Goal: Information Seeking & Learning: Learn about a topic

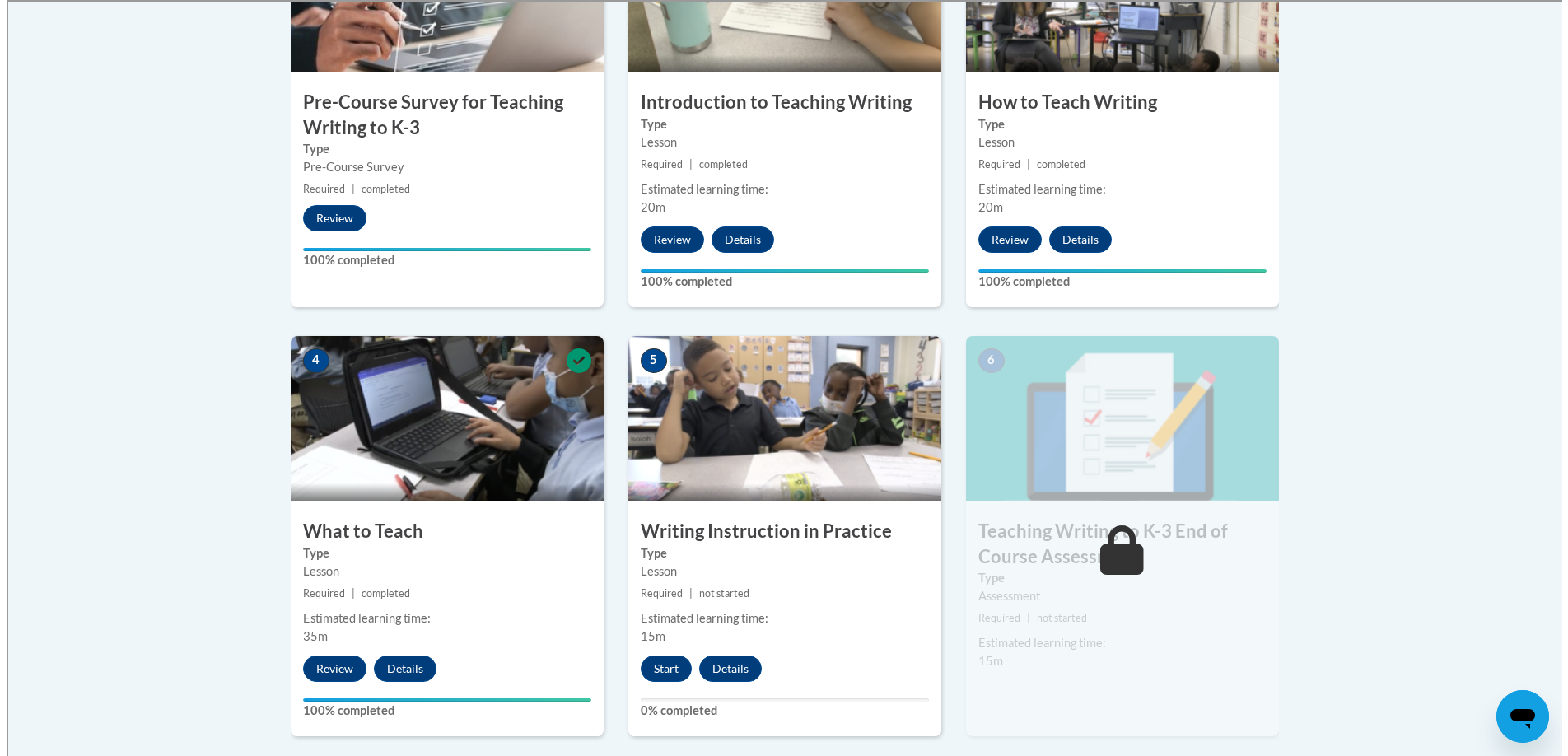
scroll to position [644, 0]
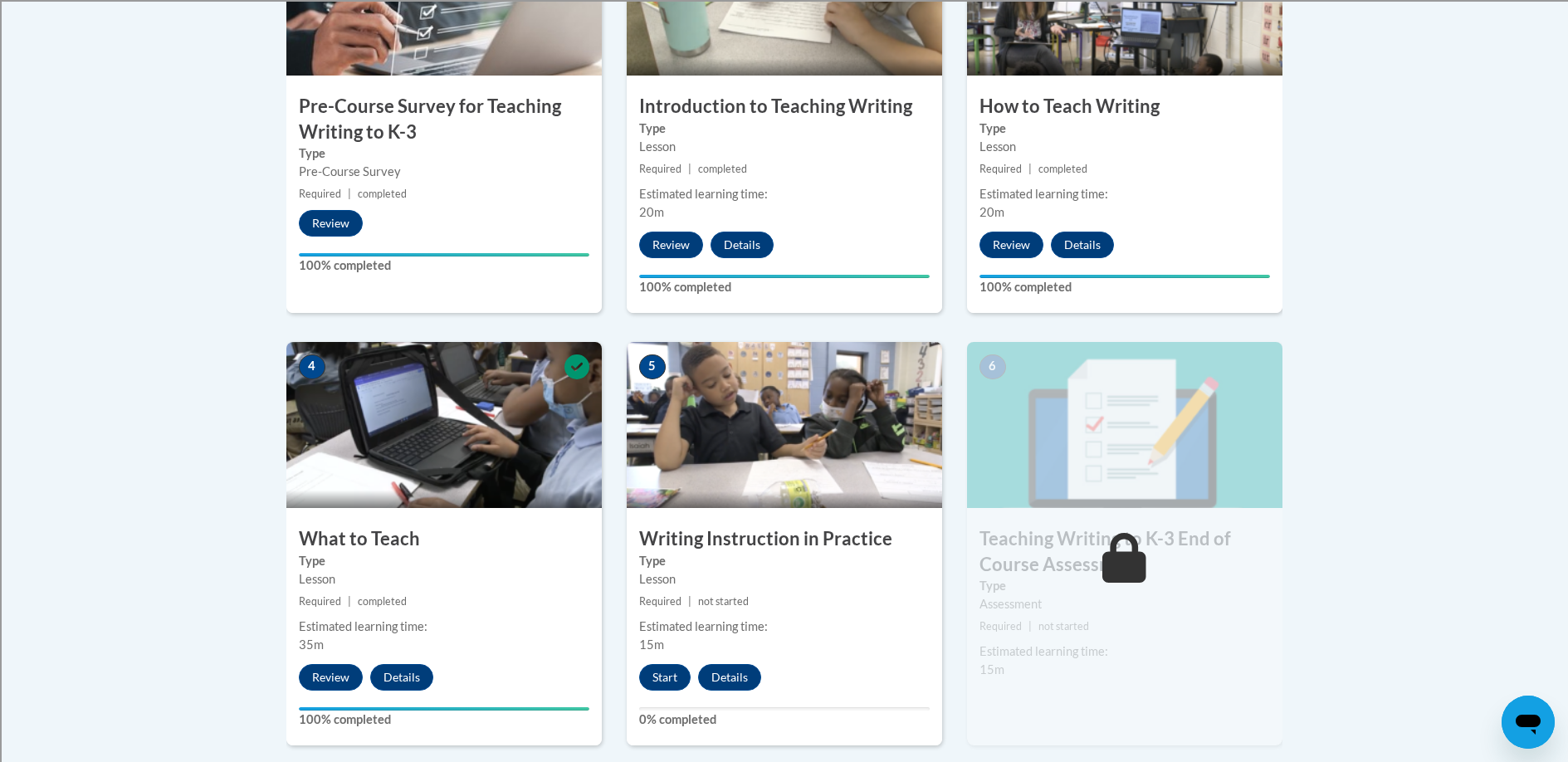
click at [801, 484] on img at bounding box center [784, 425] width 315 height 166
click at [663, 675] on button "Start" at bounding box center [665, 678] width 52 height 27
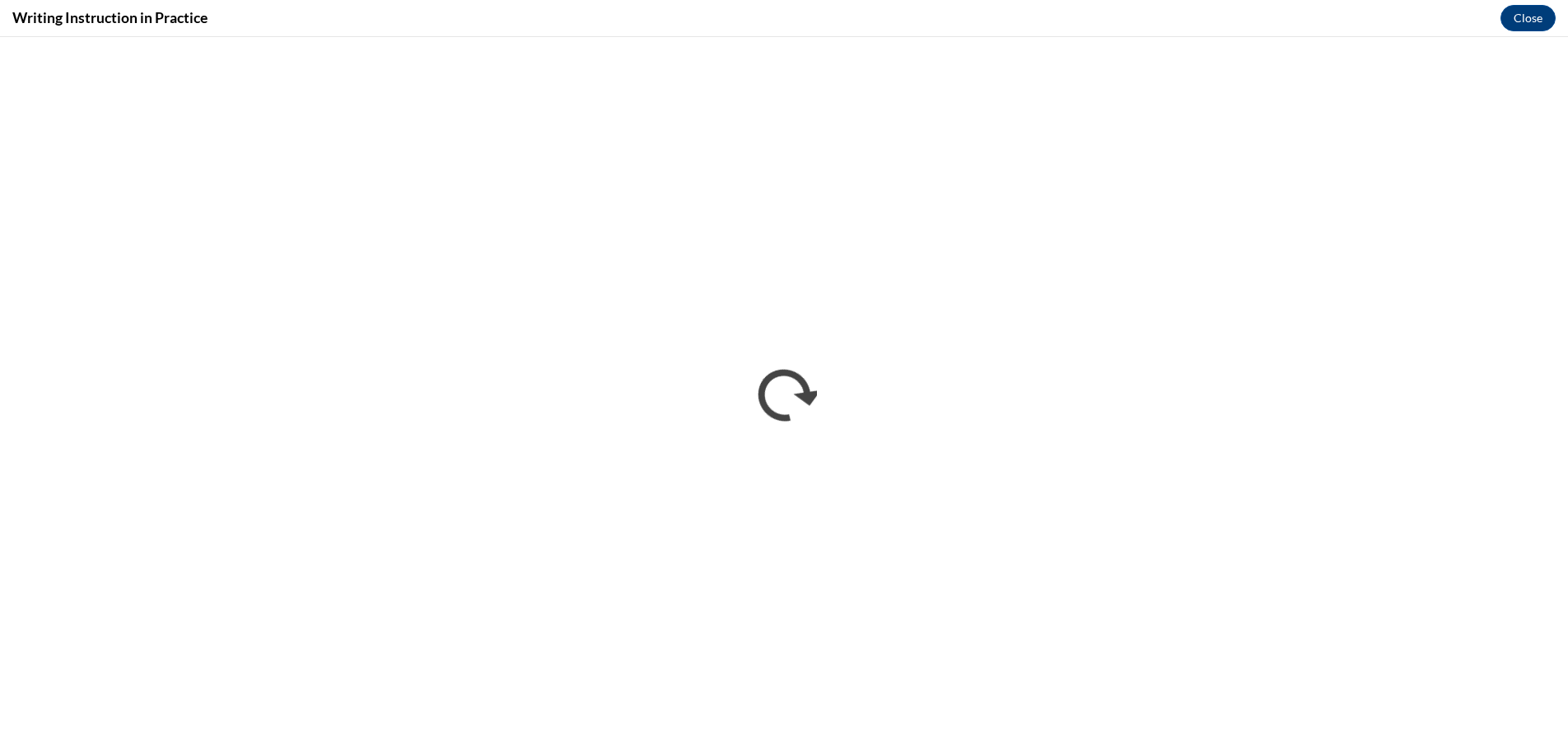
scroll to position [0, 0]
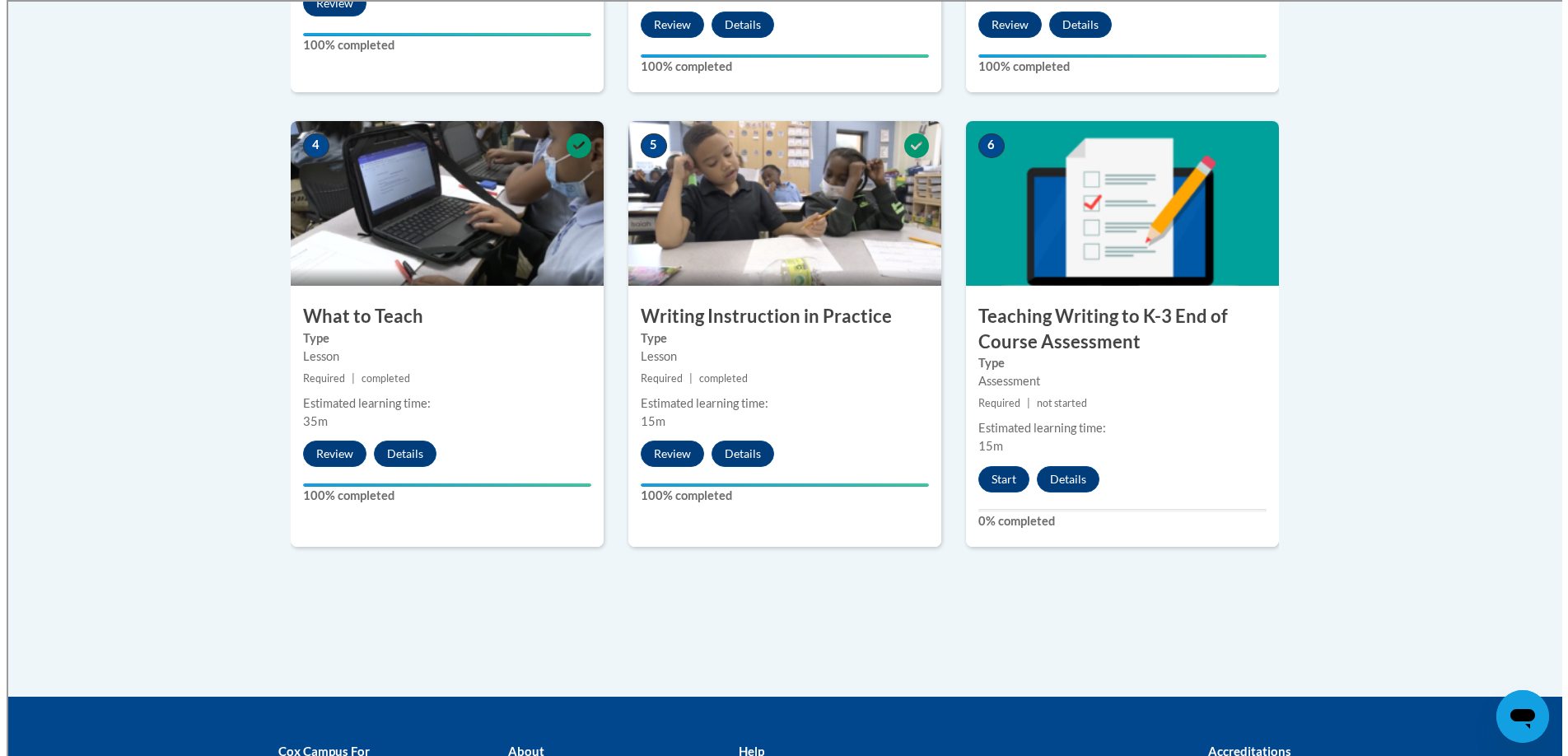
scroll to position [863, 0]
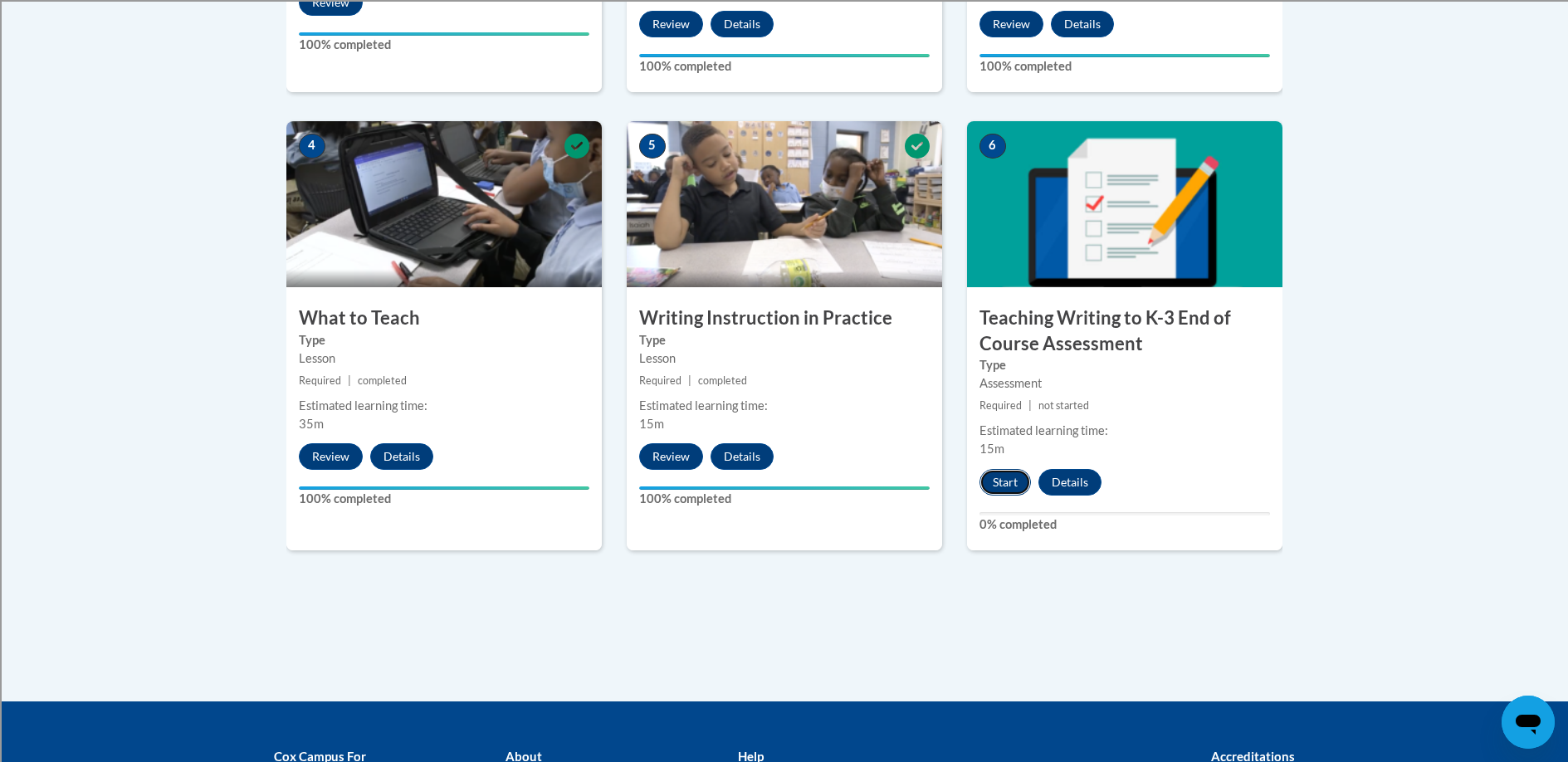
click at [1003, 486] on button "Start" at bounding box center [1005, 482] width 52 height 27
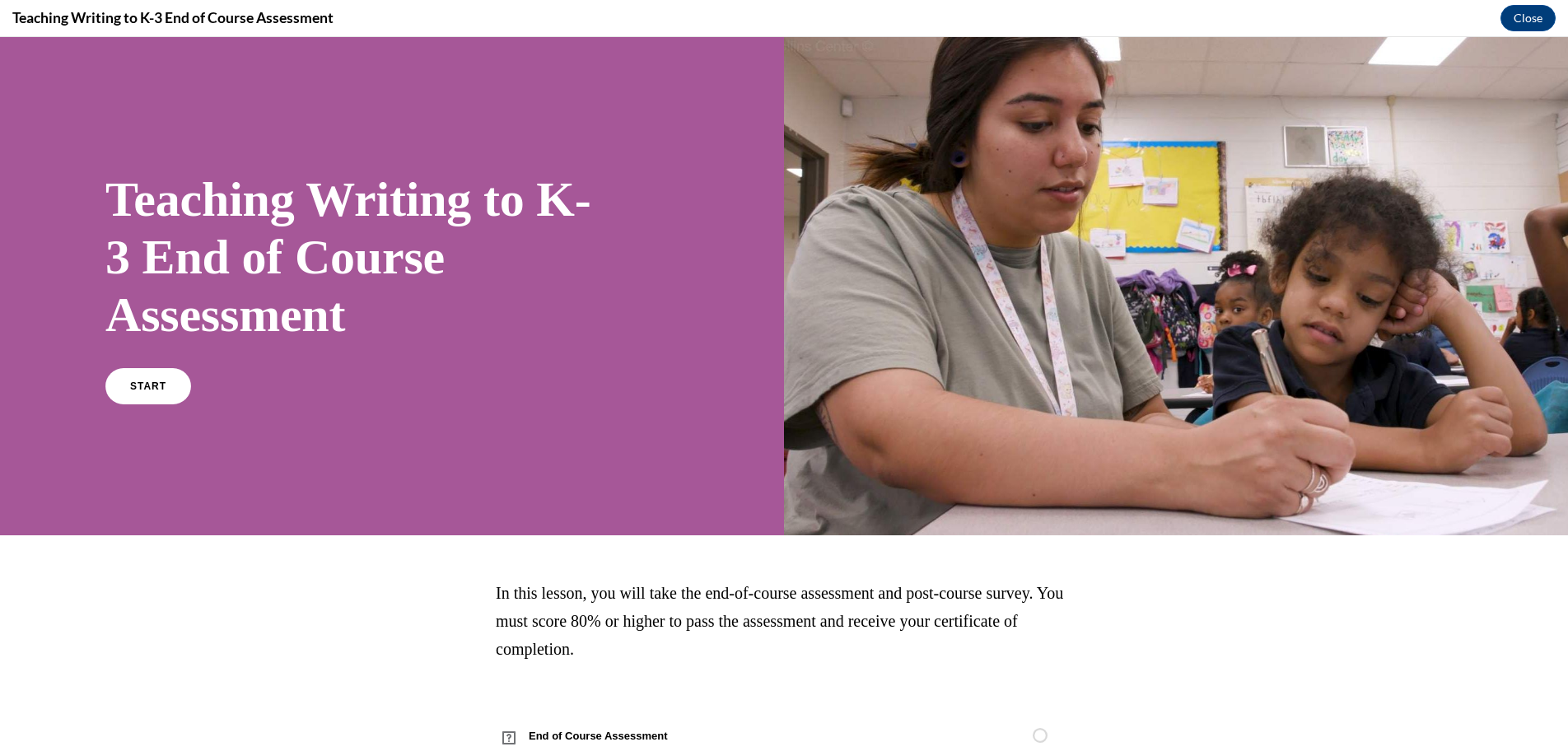
scroll to position [0, 0]
click at [151, 384] on span "START" at bounding box center [149, 387] width 38 height 12
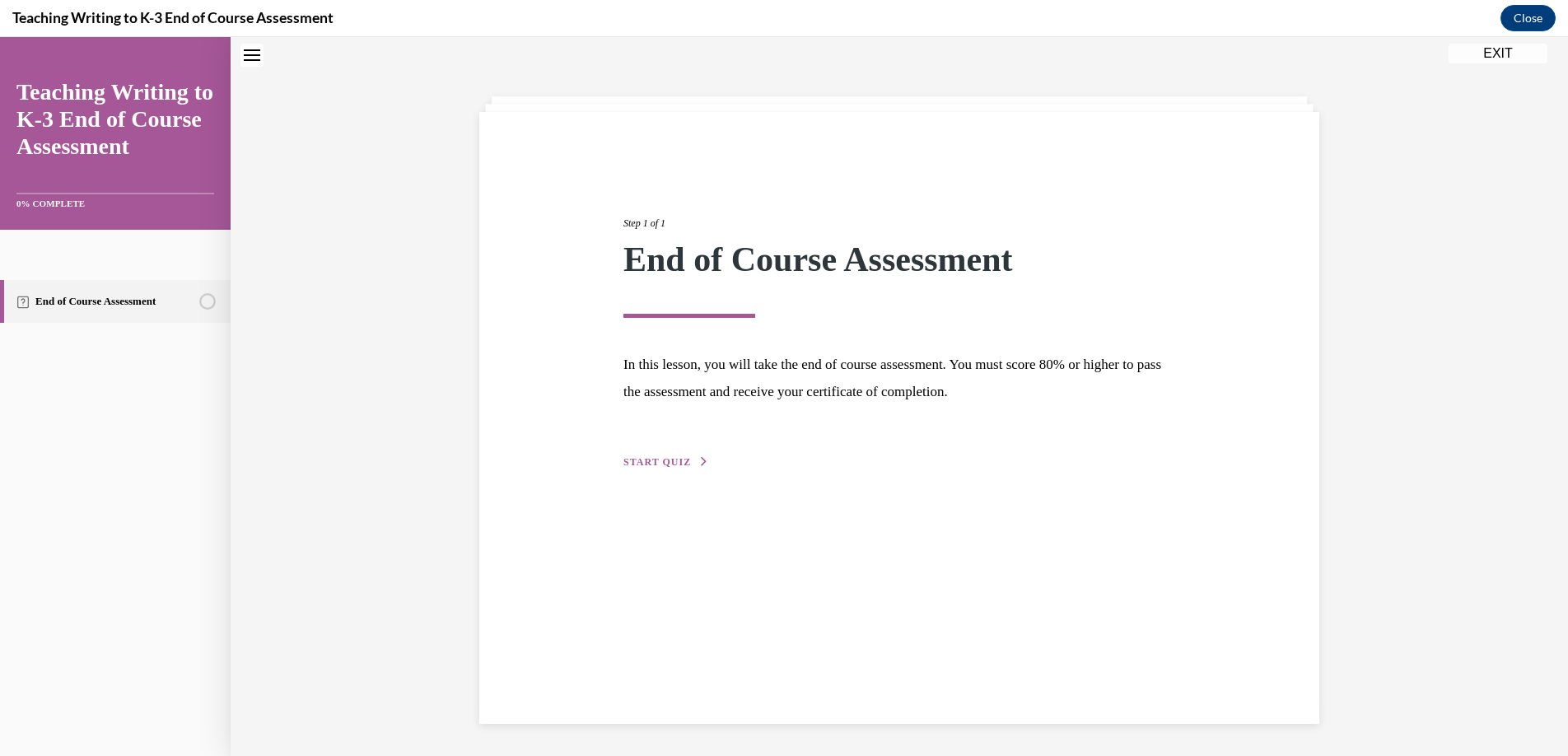
scroll to position [52, 0]
click at [666, 460] on span "START QUIZ" at bounding box center [657, 461] width 68 height 12
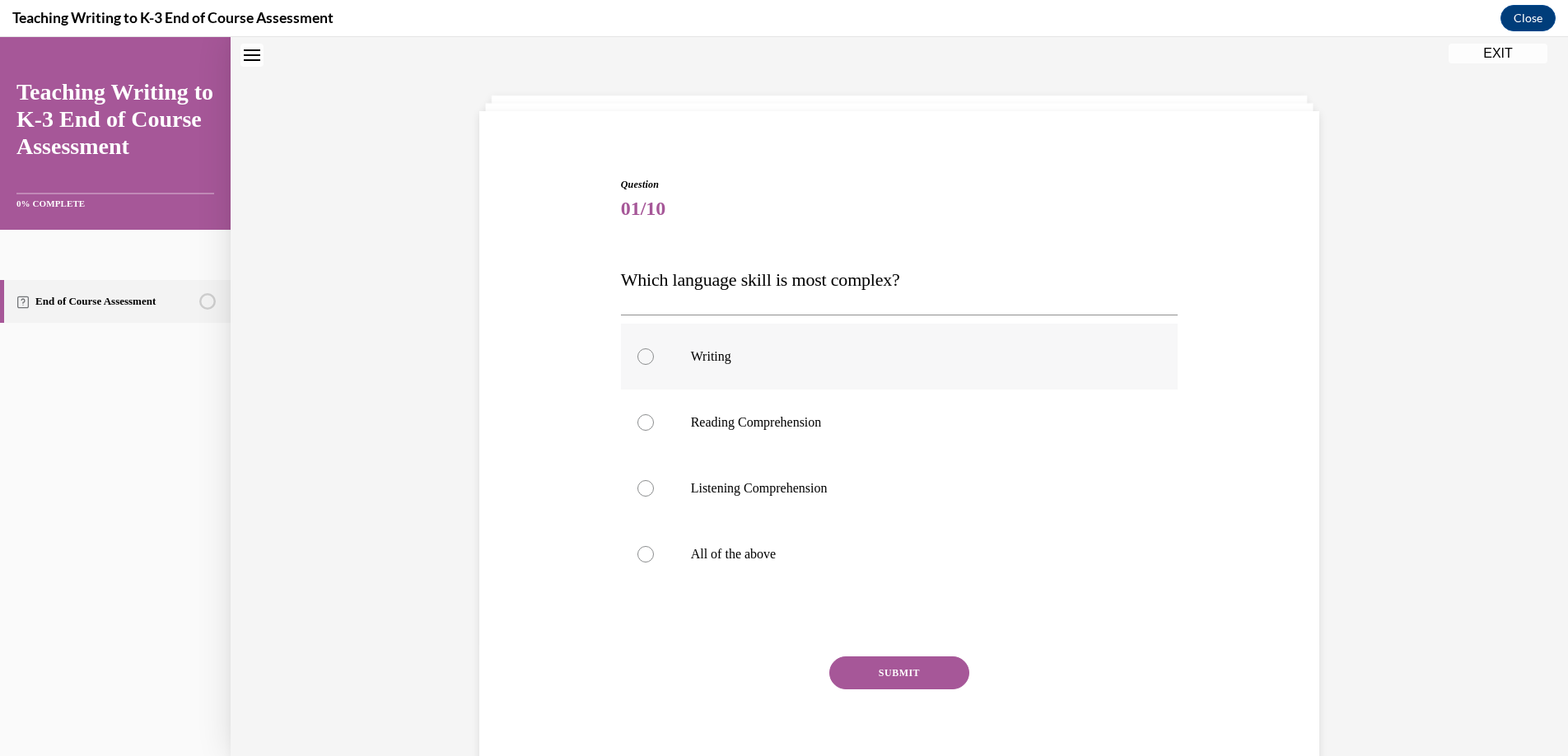
click at [637, 357] on div at bounding box center [646, 357] width 17 height 17
click at [637, 357] on input "Writing" at bounding box center [646, 357] width 17 height 17
radio input "true"
click at [860, 673] on button "SUBMIT" at bounding box center [899, 673] width 140 height 33
click at [638, 554] on div at bounding box center [646, 554] width 17 height 17
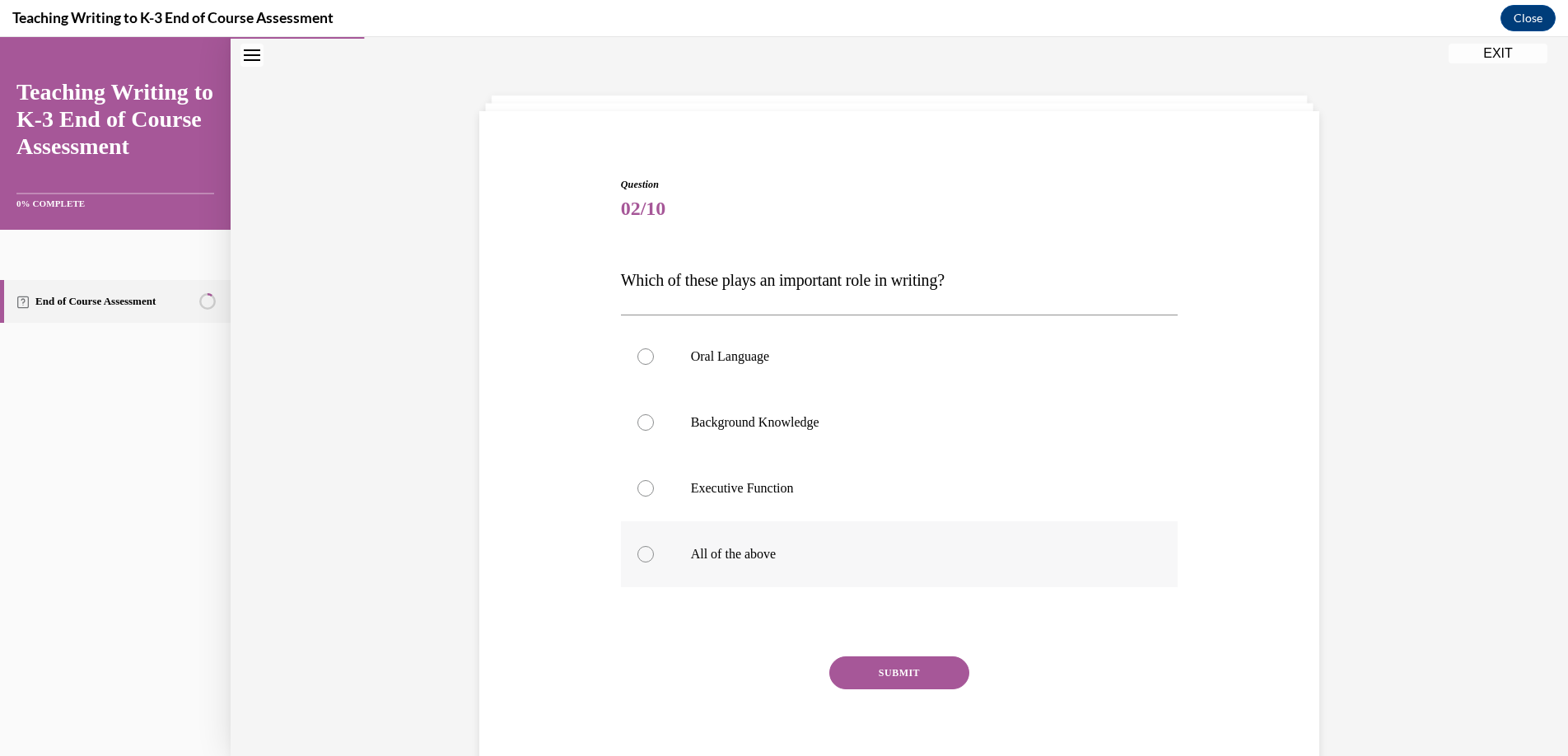
click at [638, 554] on input "All of the above" at bounding box center [646, 554] width 17 height 17
radio input "true"
click at [857, 674] on button "SUBMIT" at bounding box center [899, 673] width 140 height 33
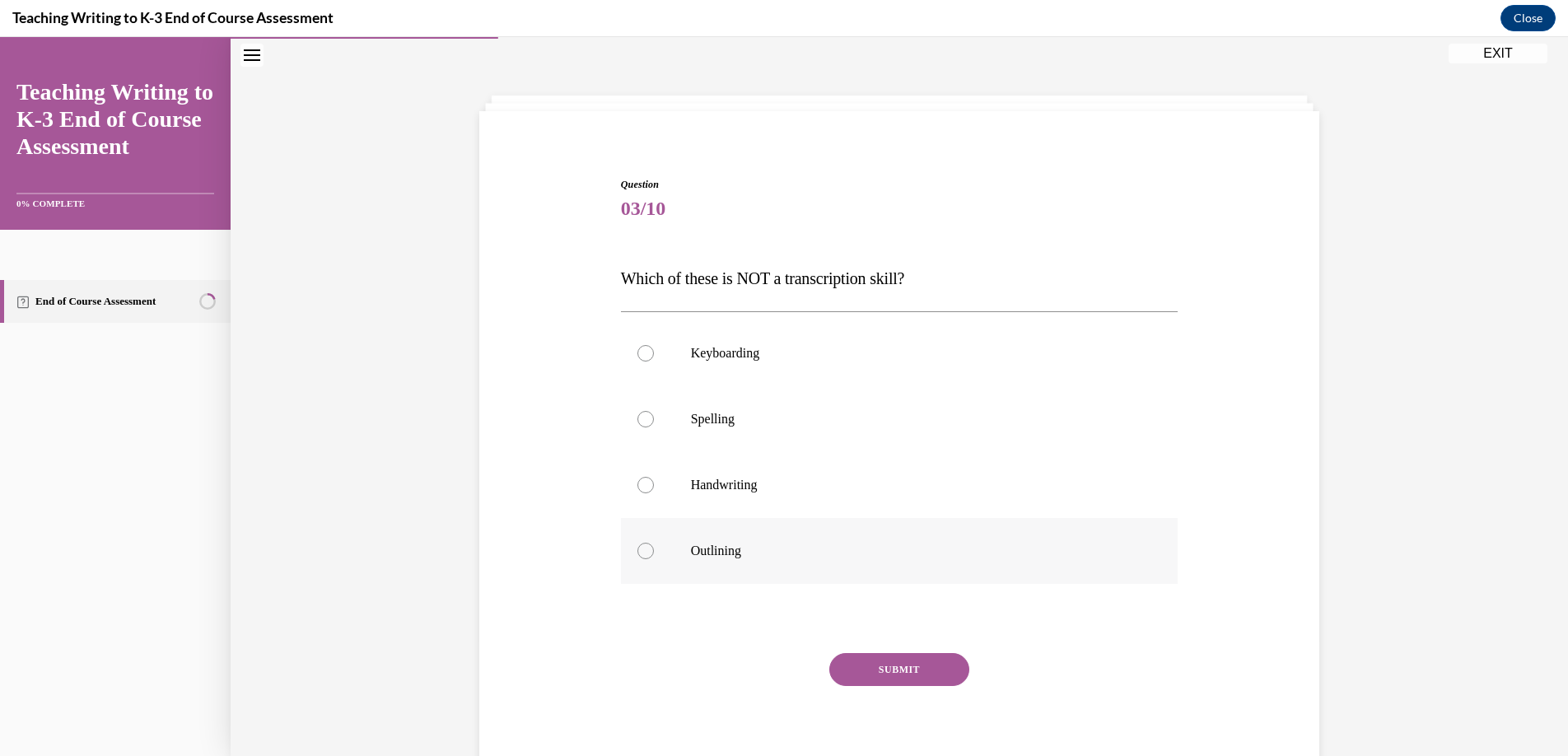
click at [642, 555] on div at bounding box center [646, 551] width 17 height 17
click at [642, 555] on input "Outlining" at bounding box center [646, 551] width 17 height 17
radio input "true"
click at [870, 667] on button "SUBMIT" at bounding box center [899, 670] width 140 height 33
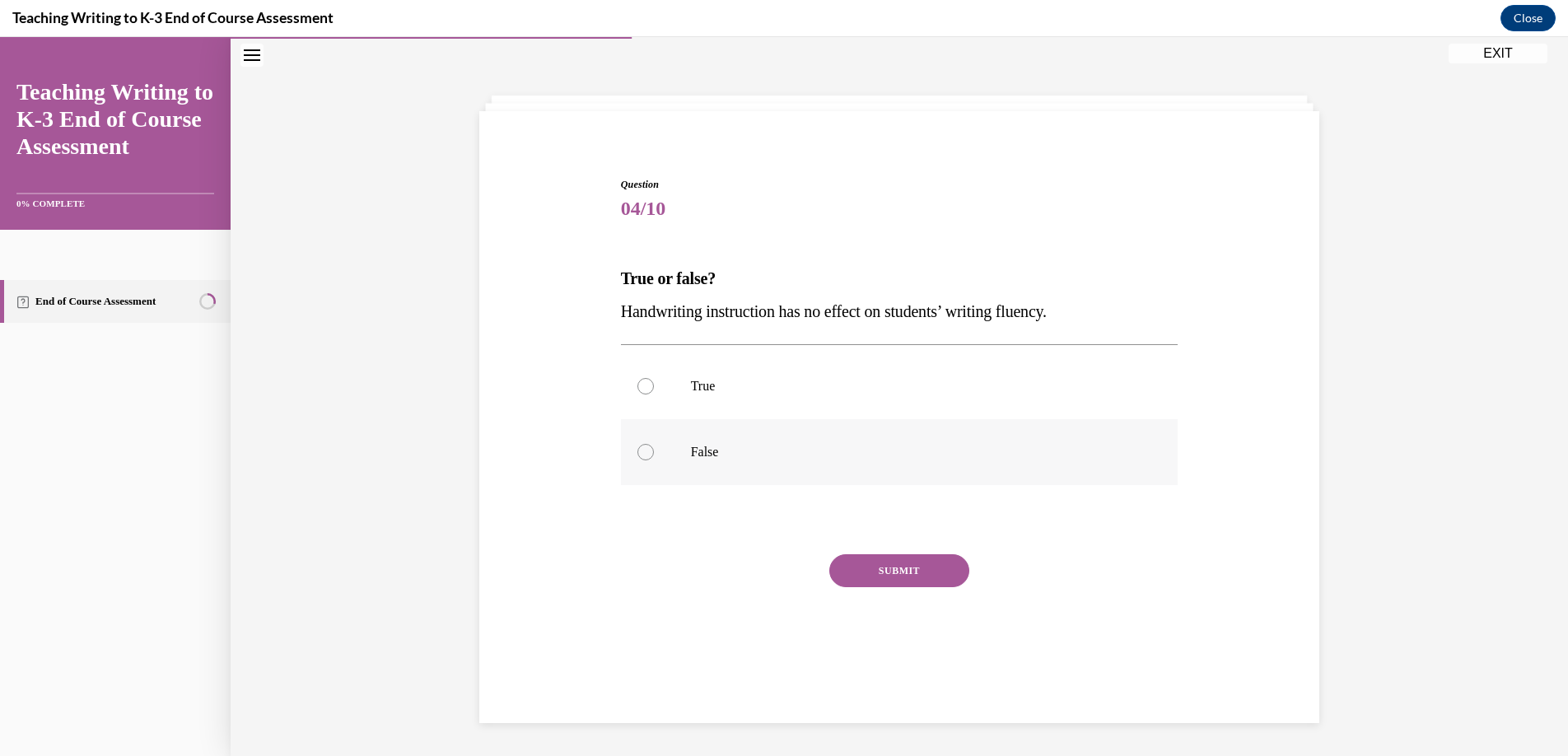
click at [637, 451] on div at bounding box center [646, 452] width 17 height 17
click at [637, 451] on input "False" at bounding box center [646, 452] width 17 height 17
radio input "true"
click at [888, 573] on button "SUBMIT" at bounding box center [899, 571] width 140 height 33
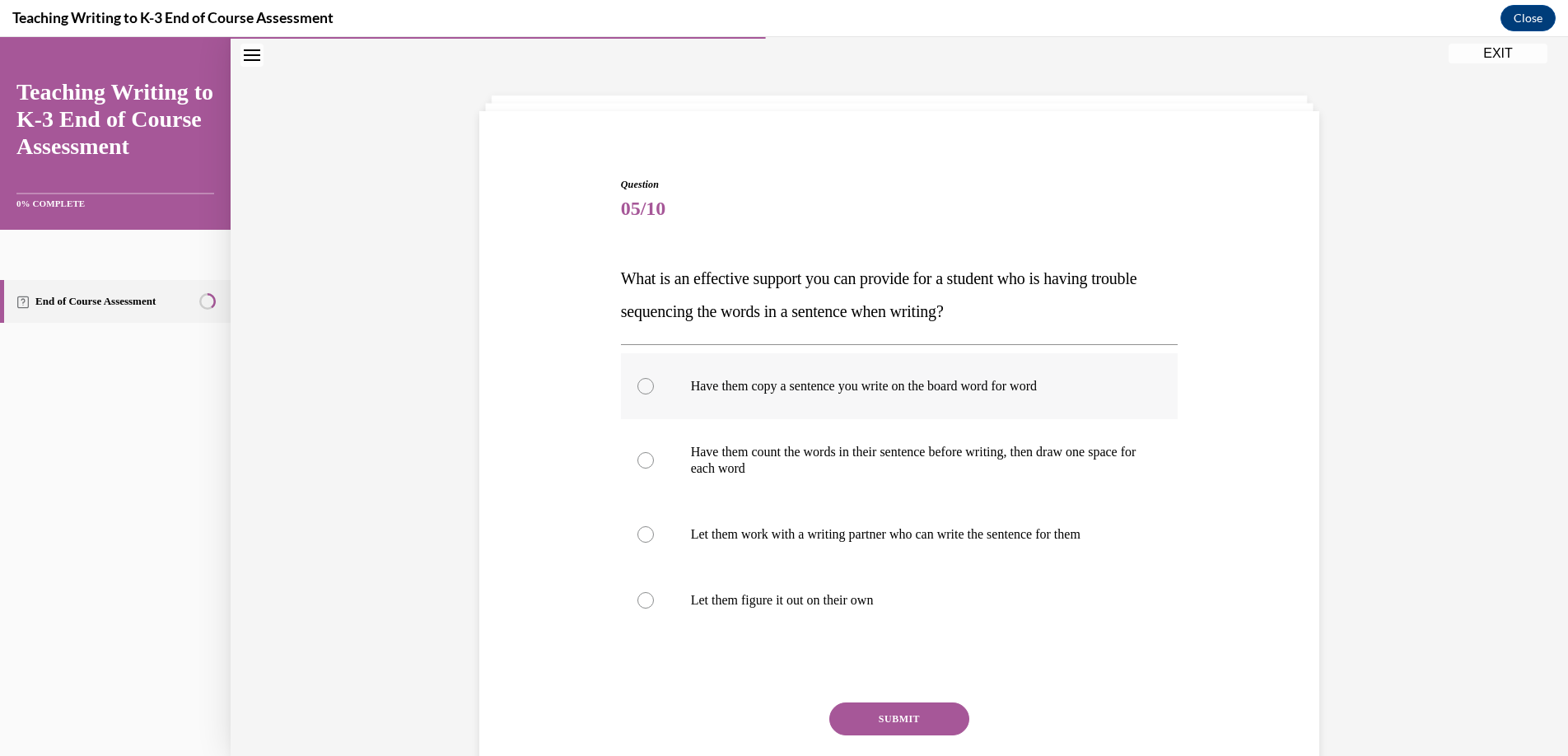
click at [640, 388] on div at bounding box center [646, 387] width 17 height 17
click at [640, 388] on input "Have them copy a sentence you write on the board word for word" at bounding box center [646, 387] width 17 height 17
radio input "true"
click at [871, 716] on button "SUBMIT" at bounding box center [899, 720] width 140 height 33
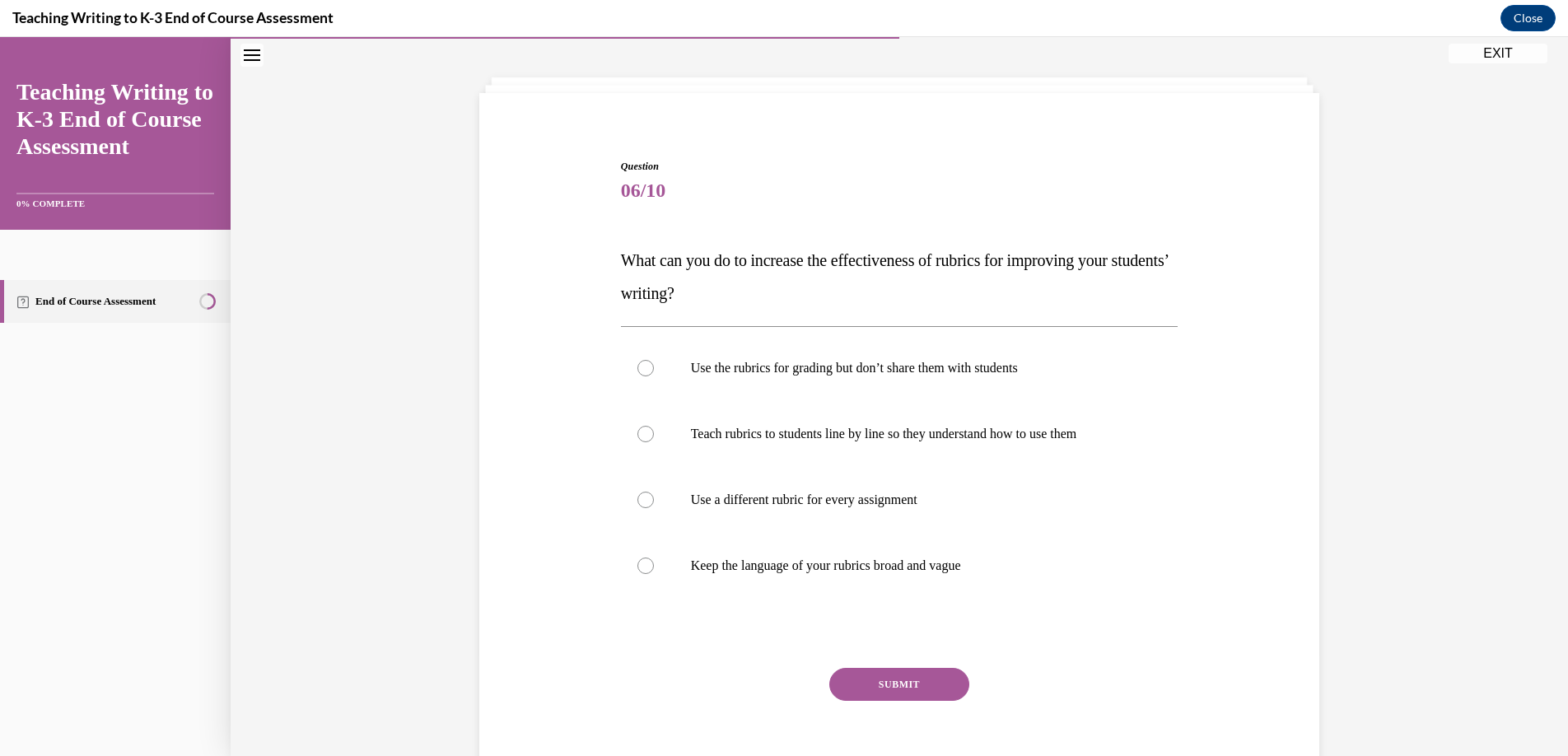
scroll to position [68, 0]
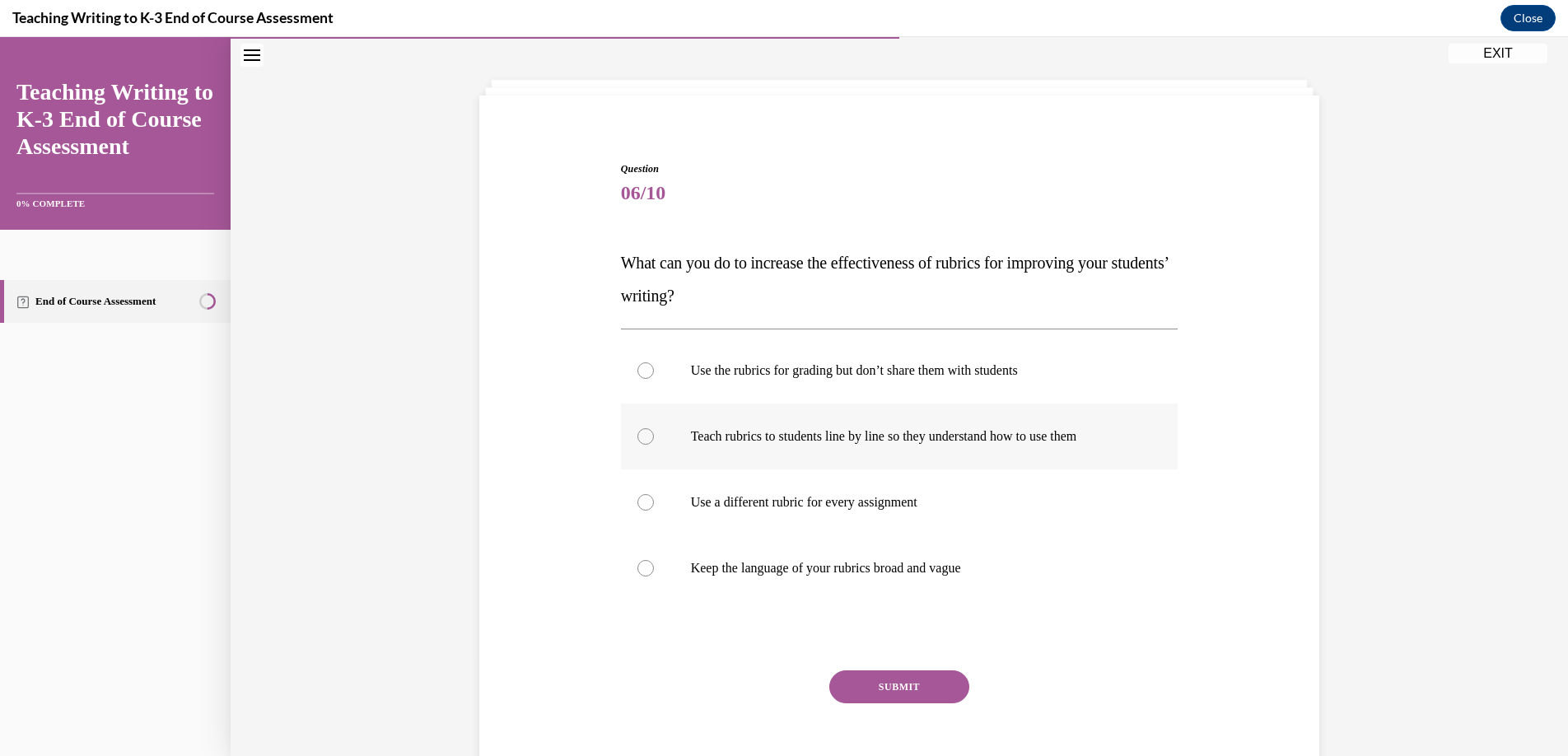
click at [638, 440] on div at bounding box center [646, 437] width 17 height 17
click at [638, 440] on input "Teach rubrics to students line by line so they understand how to use them" at bounding box center [646, 437] width 17 height 17
radio input "true"
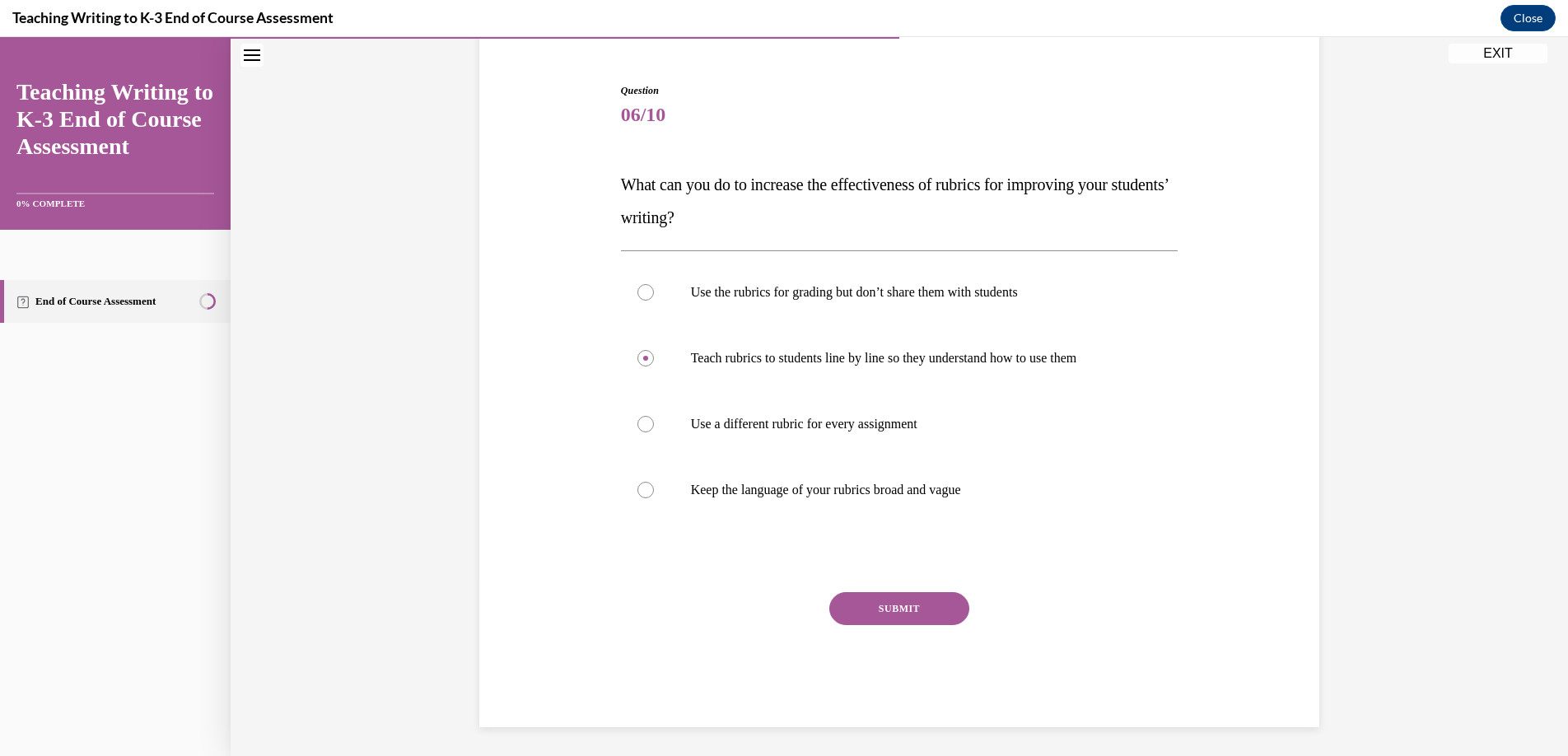
scroll to position [150, 0]
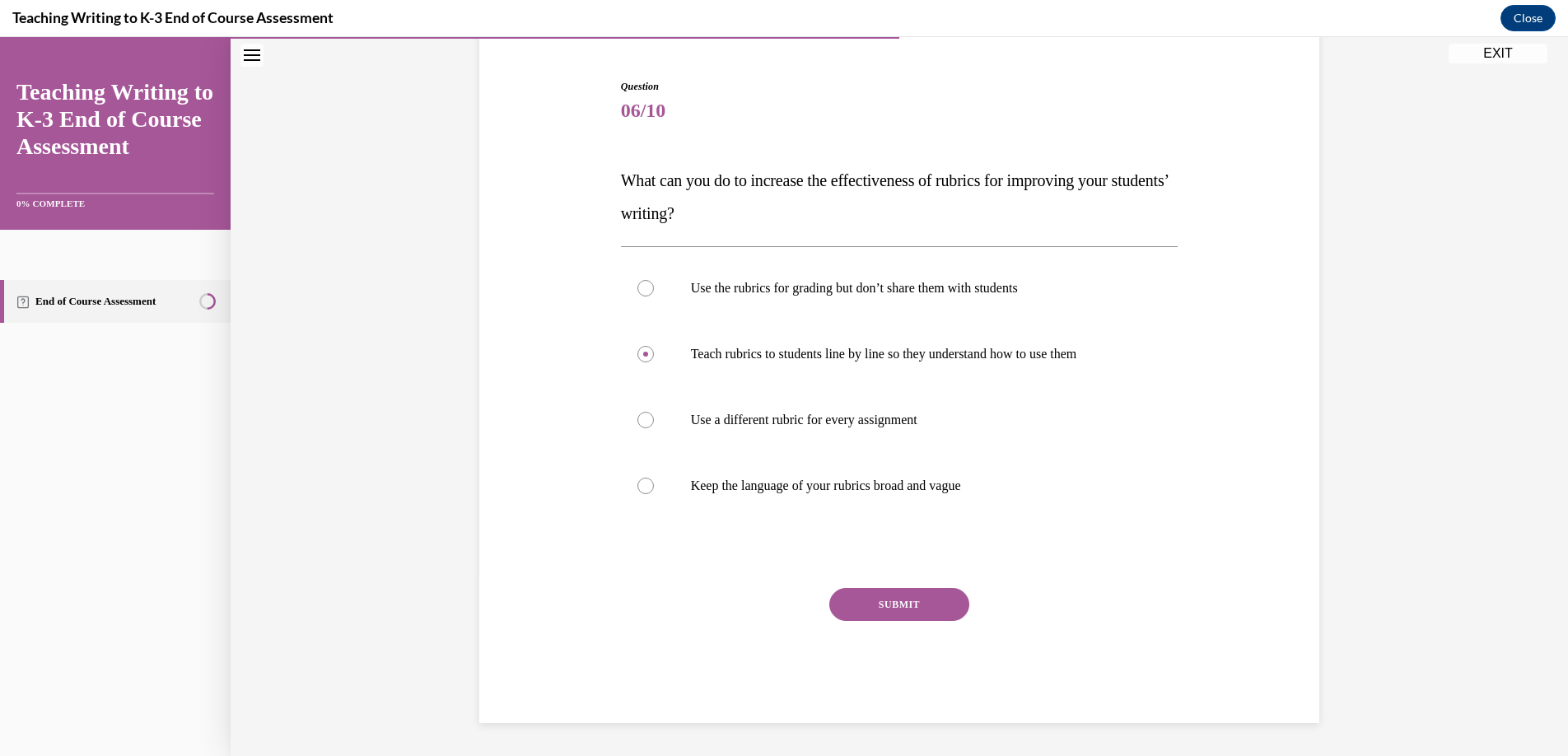
click at [852, 603] on button "SUBMIT" at bounding box center [899, 605] width 140 height 33
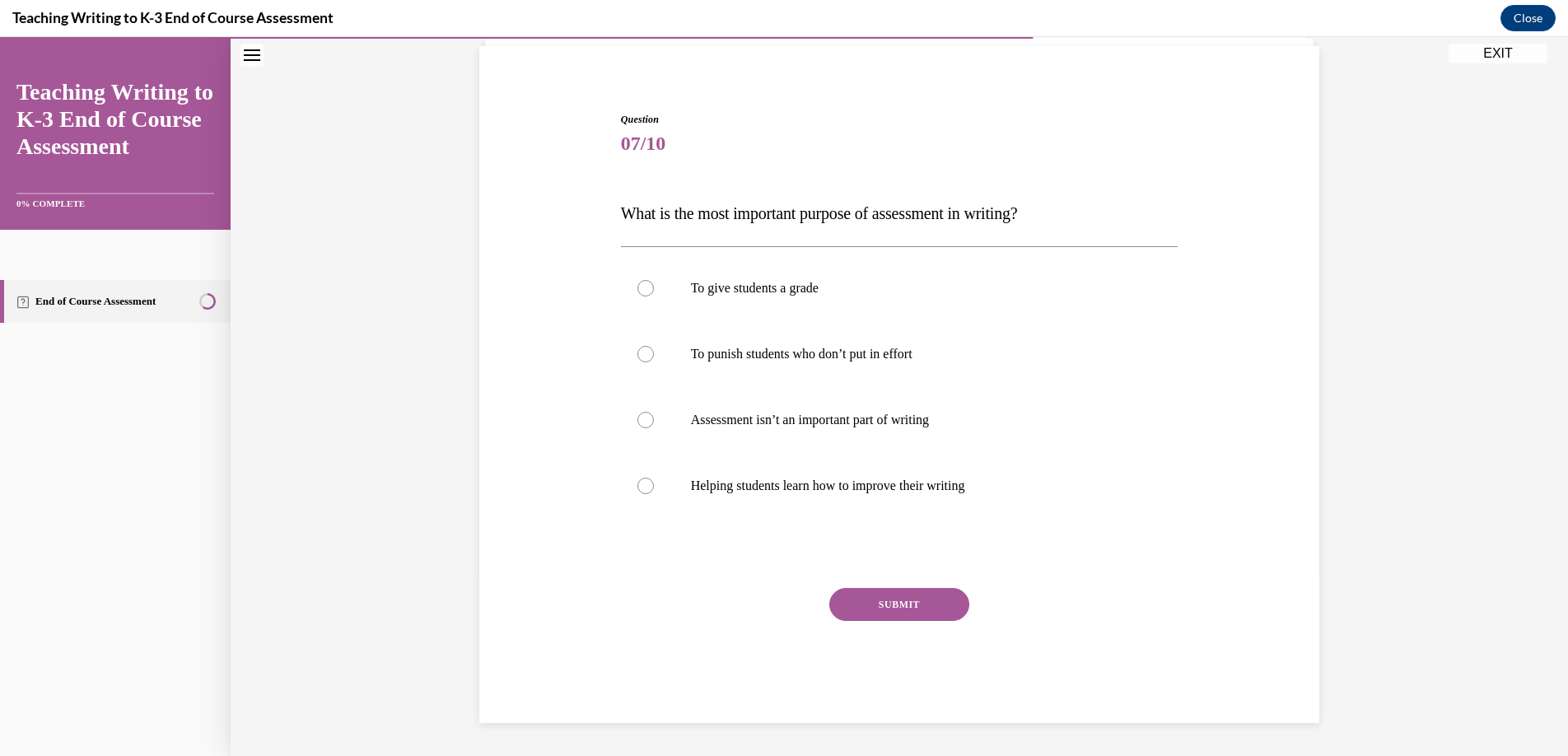
scroll to position [117, 0]
click at [637, 487] on div at bounding box center [646, 486] width 17 height 17
click at [637, 487] on input "Helping students learn how to improve their writing" at bounding box center [646, 486] width 17 height 17
radio input "true"
click at [866, 606] on button "SUBMIT" at bounding box center [899, 605] width 140 height 33
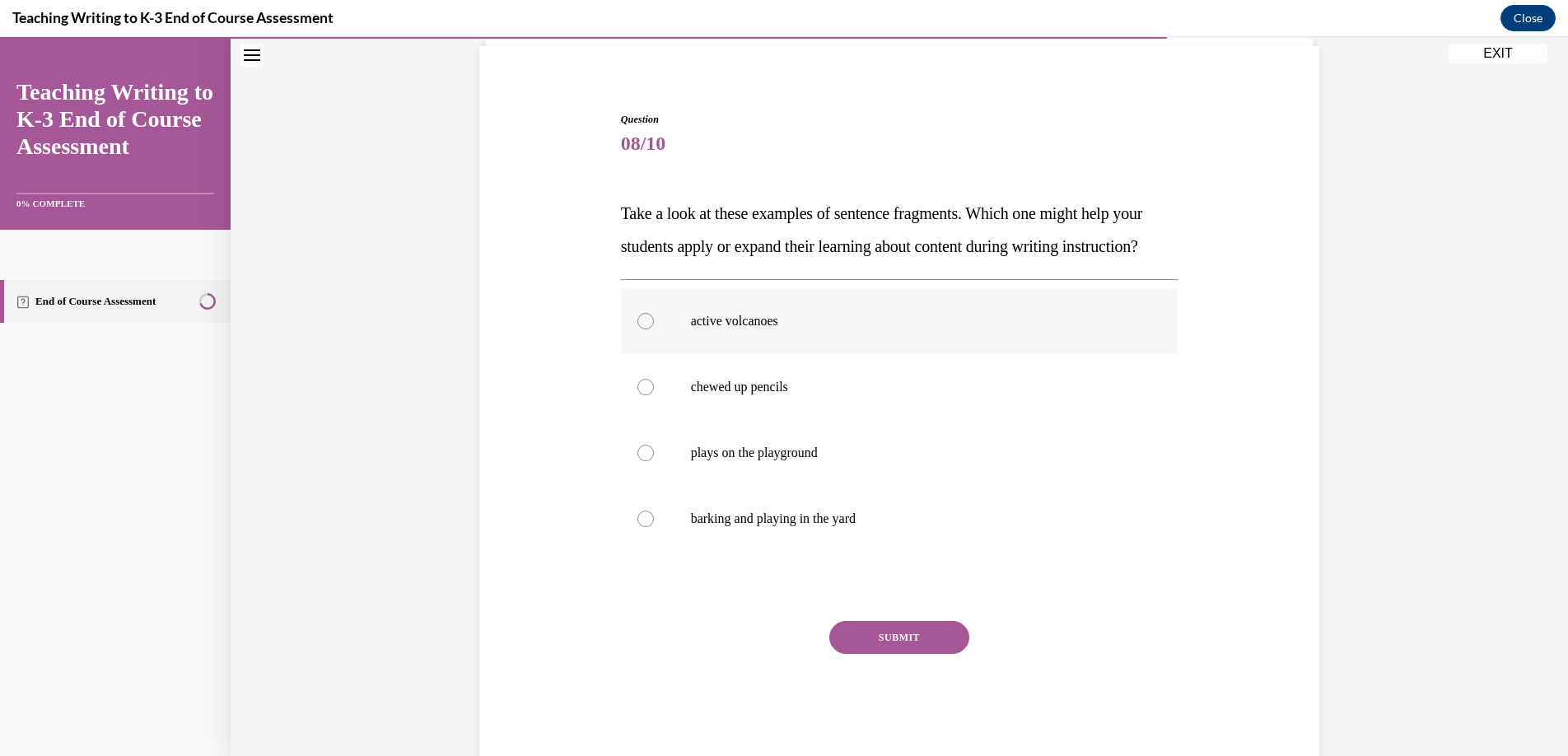
click at [637, 330] on div at bounding box center [646, 321] width 17 height 17
click at [637, 330] on input "active volcanoes" at bounding box center [646, 321] width 17 height 17
radio input "true"
click at [859, 654] on button "SUBMIT" at bounding box center [899, 638] width 140 height 33
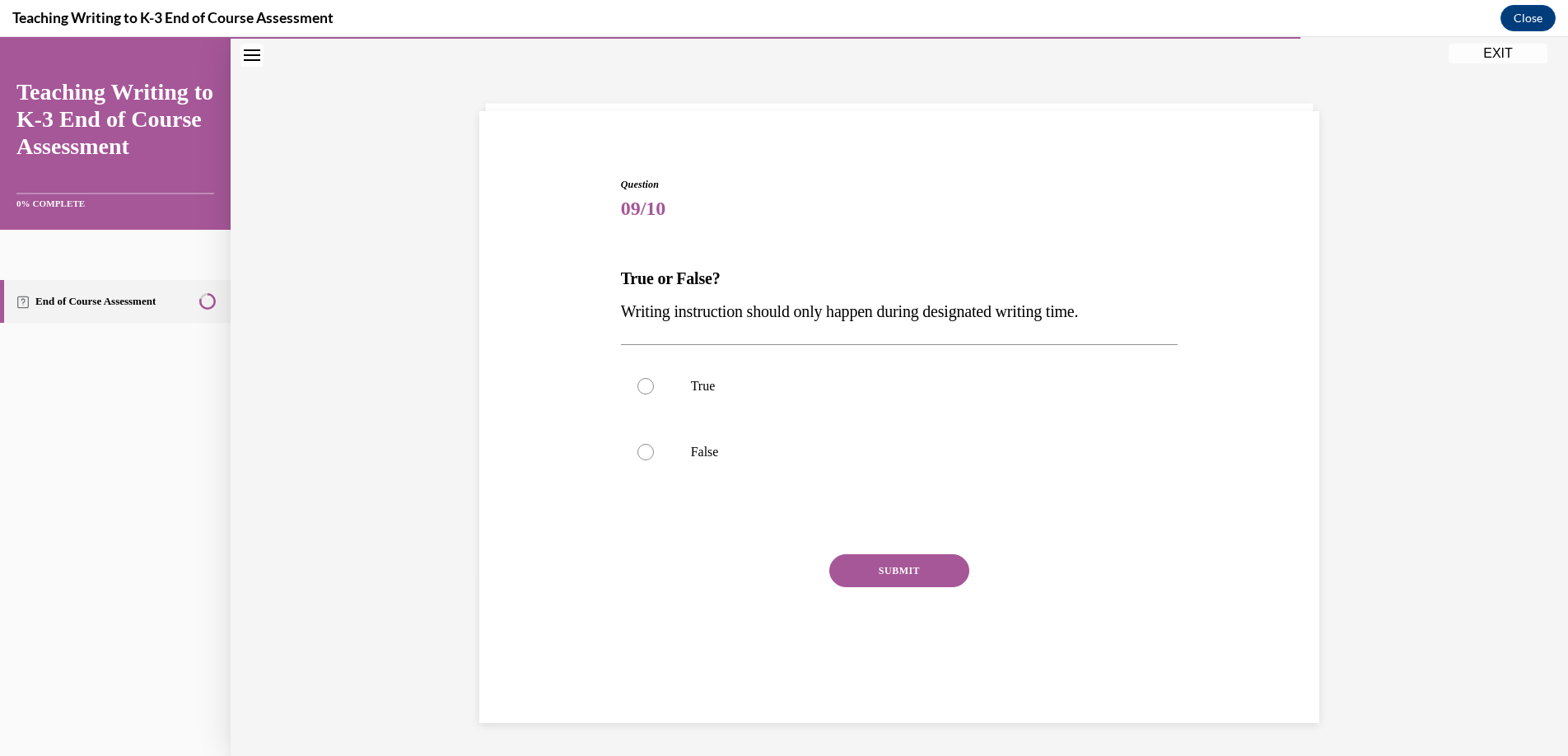
scroll to position [52, 0]
click at [642, 455] on div at bounding box center [646, 452] width 17 height 17
click at [642, 455] on input "False" at bounding box center [646, 452] width 17 height 17
radio input "true"
click at [880, 571] on button "SUBMIT" at bounding box center [899, 571] width 140 height 33
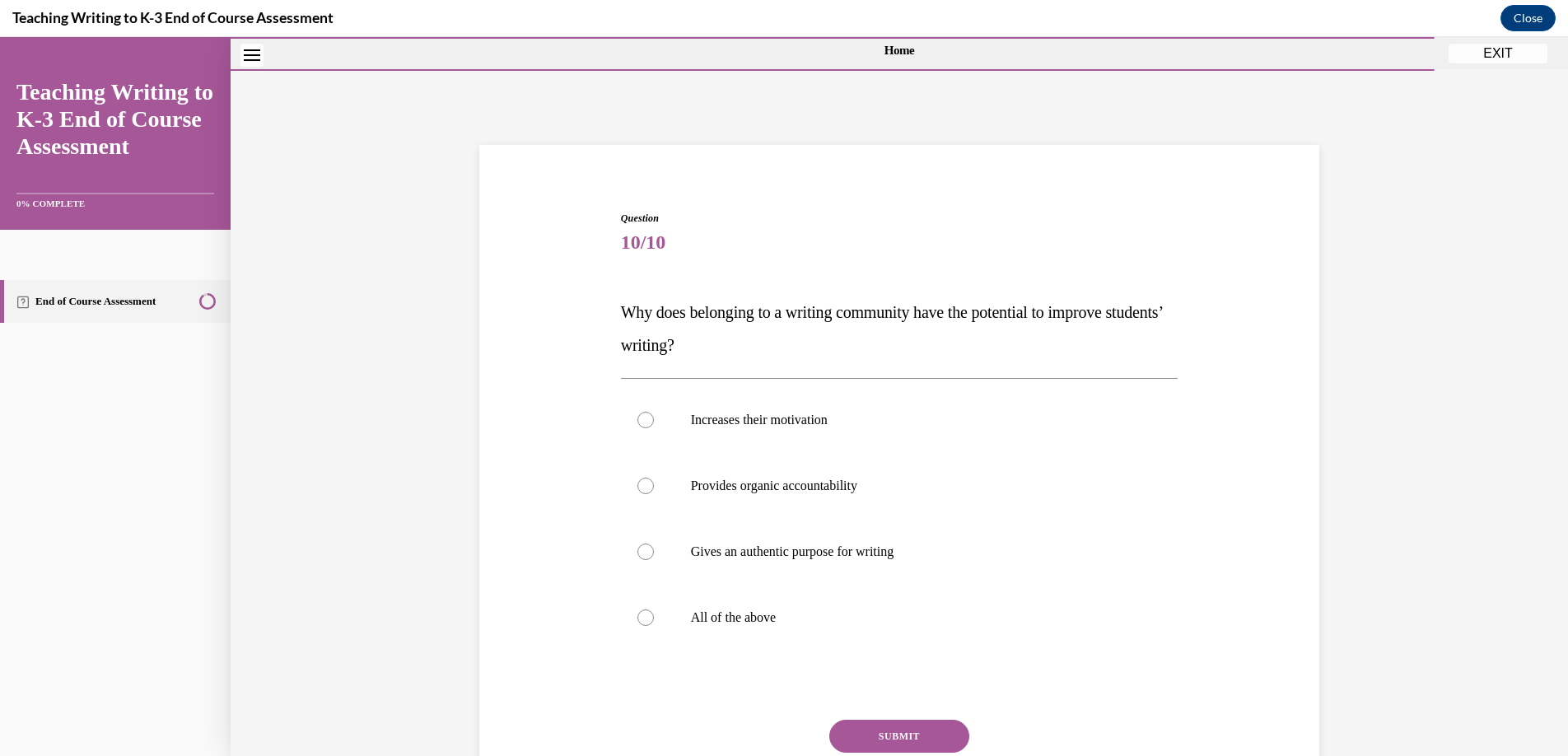
scroll to position [0, 0]
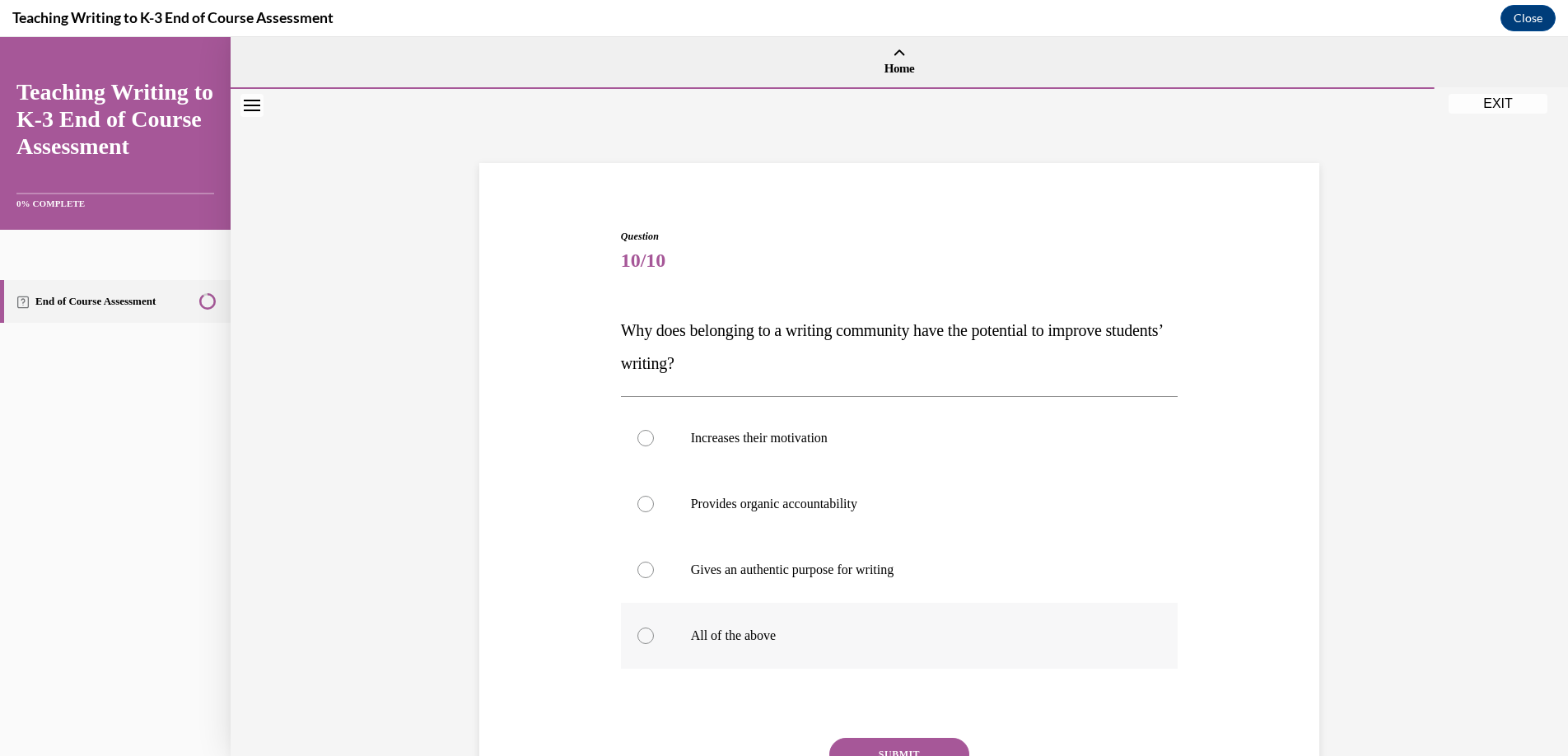
click at [633, 645] on label "All of the above" at bounding box center [899, 636] width 557 height 66
click at [637, 644] on input "All of the above" at bounding box center [646, 636] width 17 height 17
radio input "true"
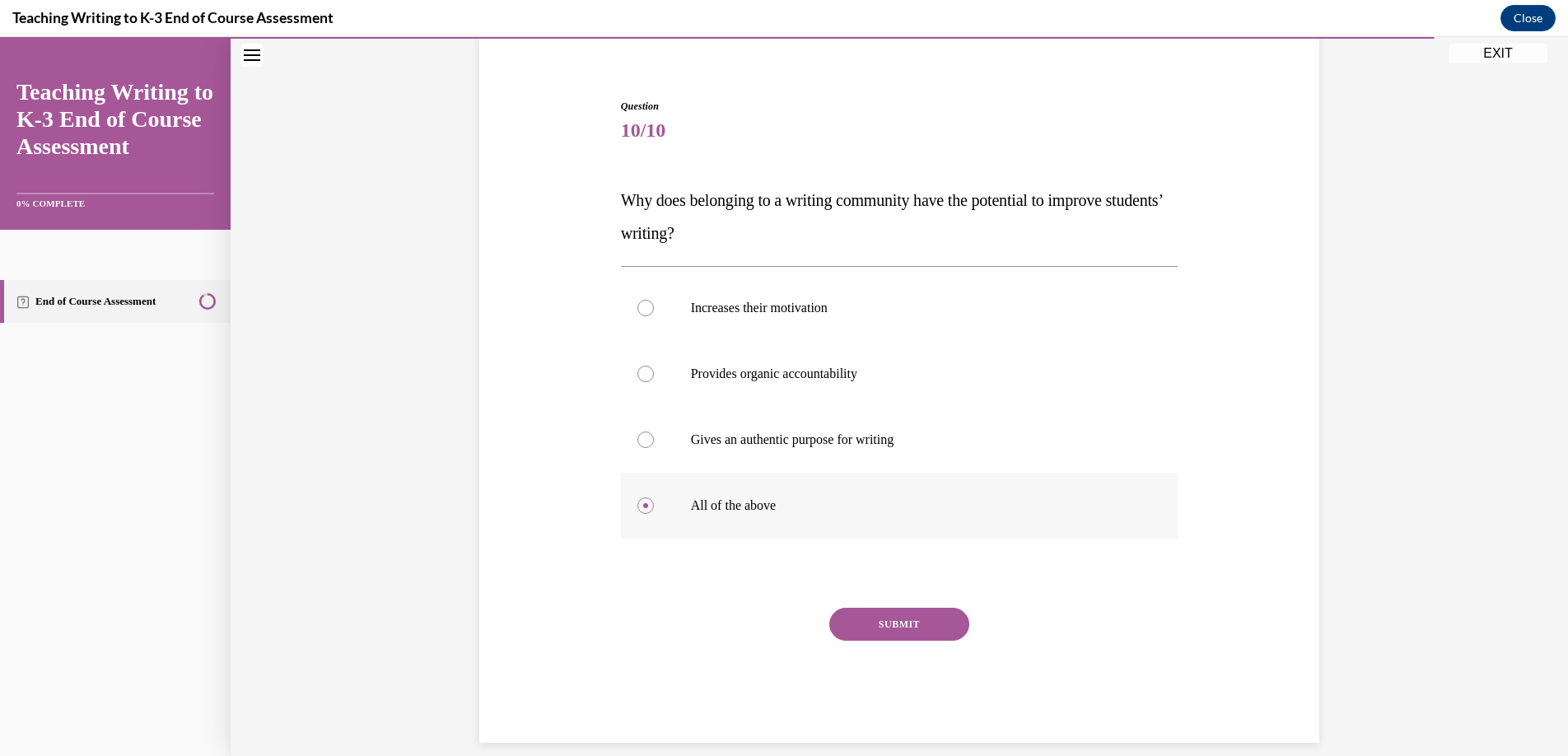
scroll to position [150, 0]
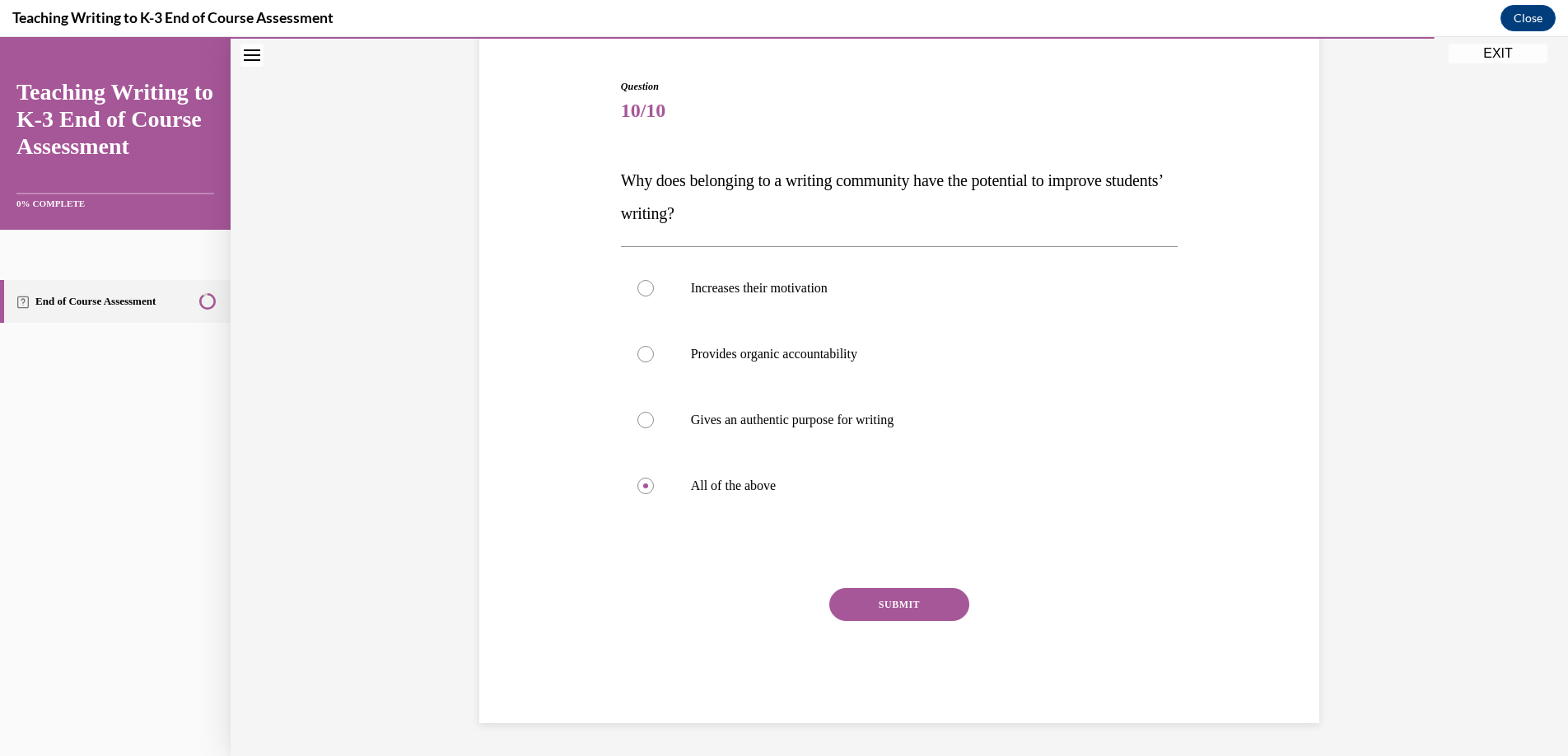
click at [879, 602] on button "SUBMIT" at bounding box center [899, 605] width 140 height 33
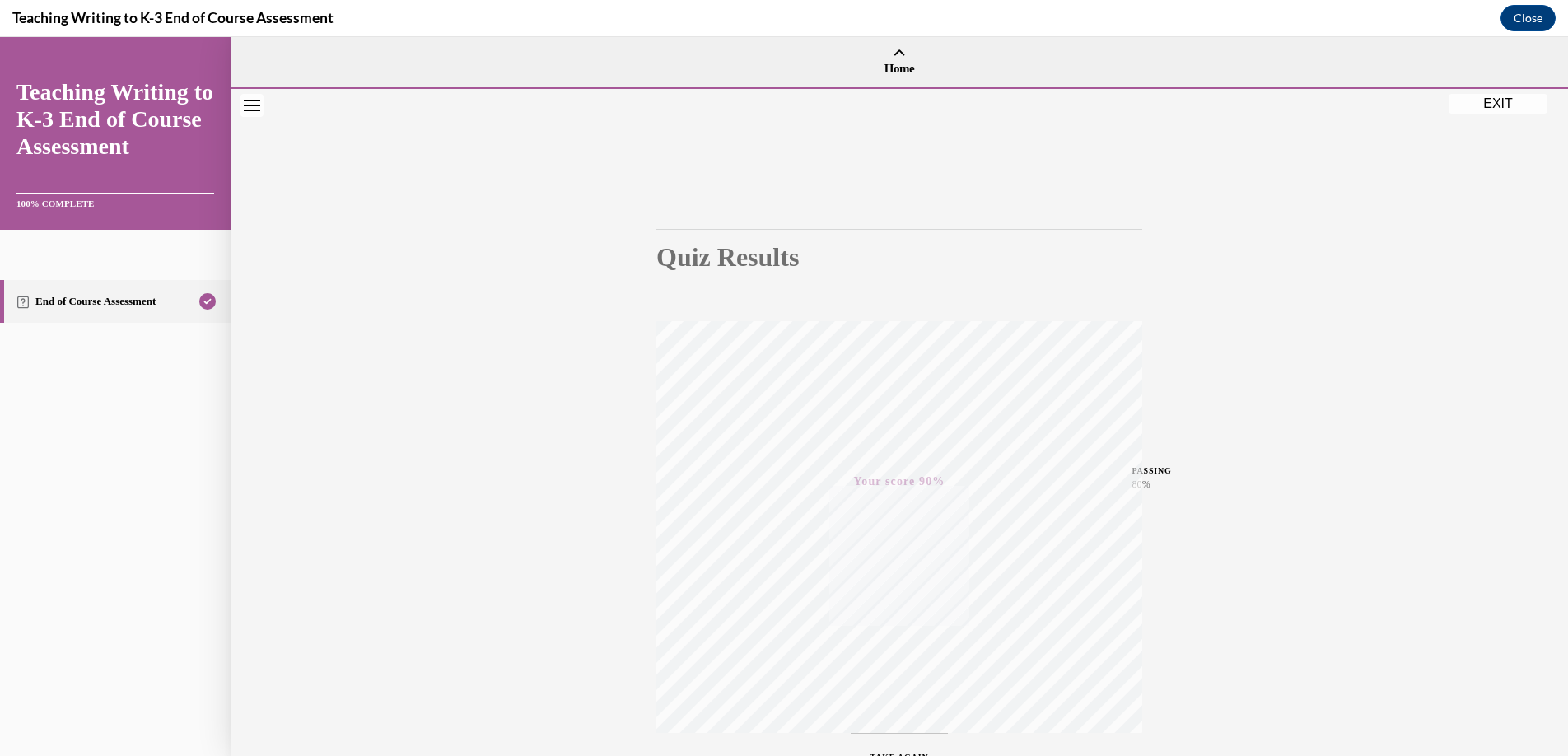
scroll to position [126, 0]
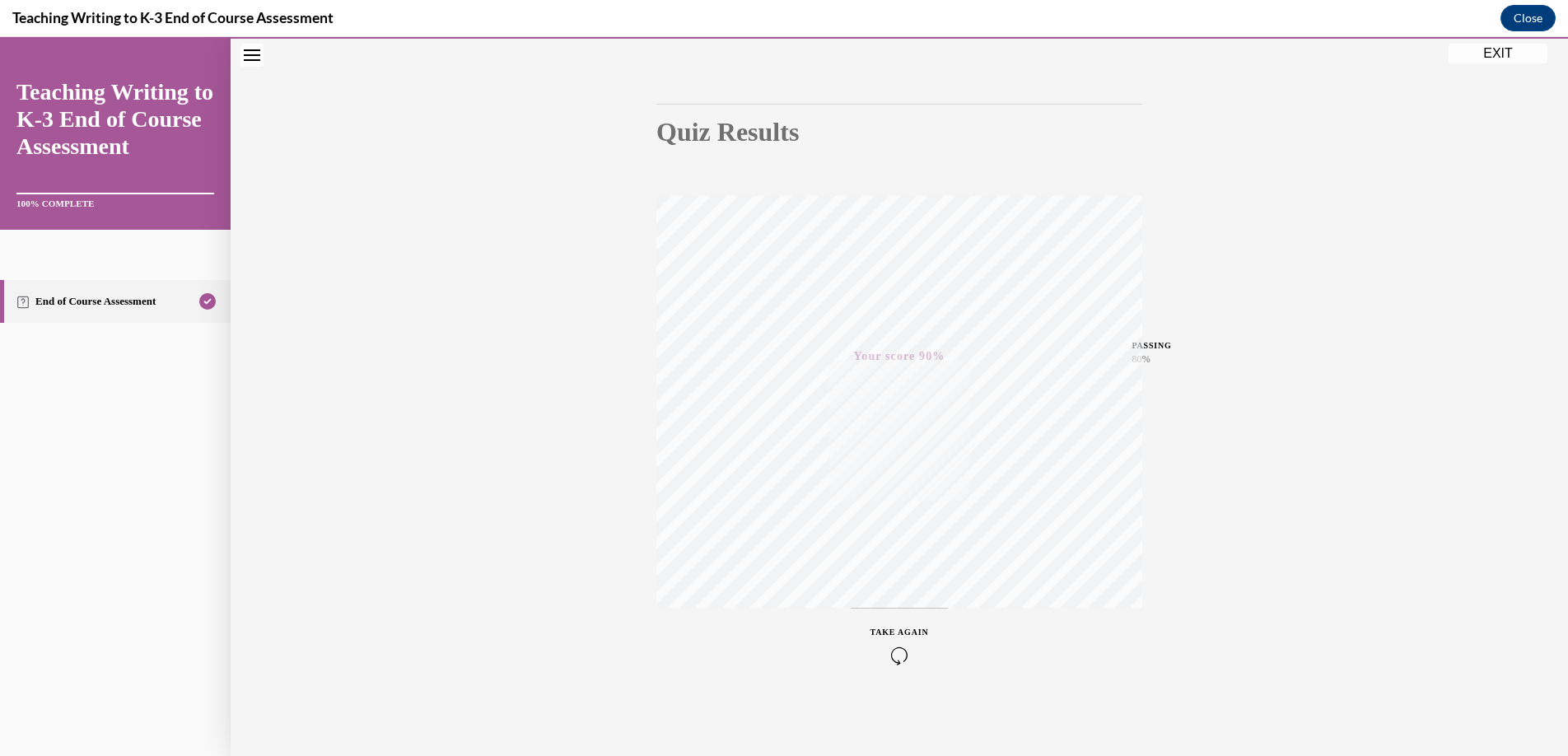
click at [1491, 59] on button "EXIT" at bounding box center [1498, 54] width 99 height 20
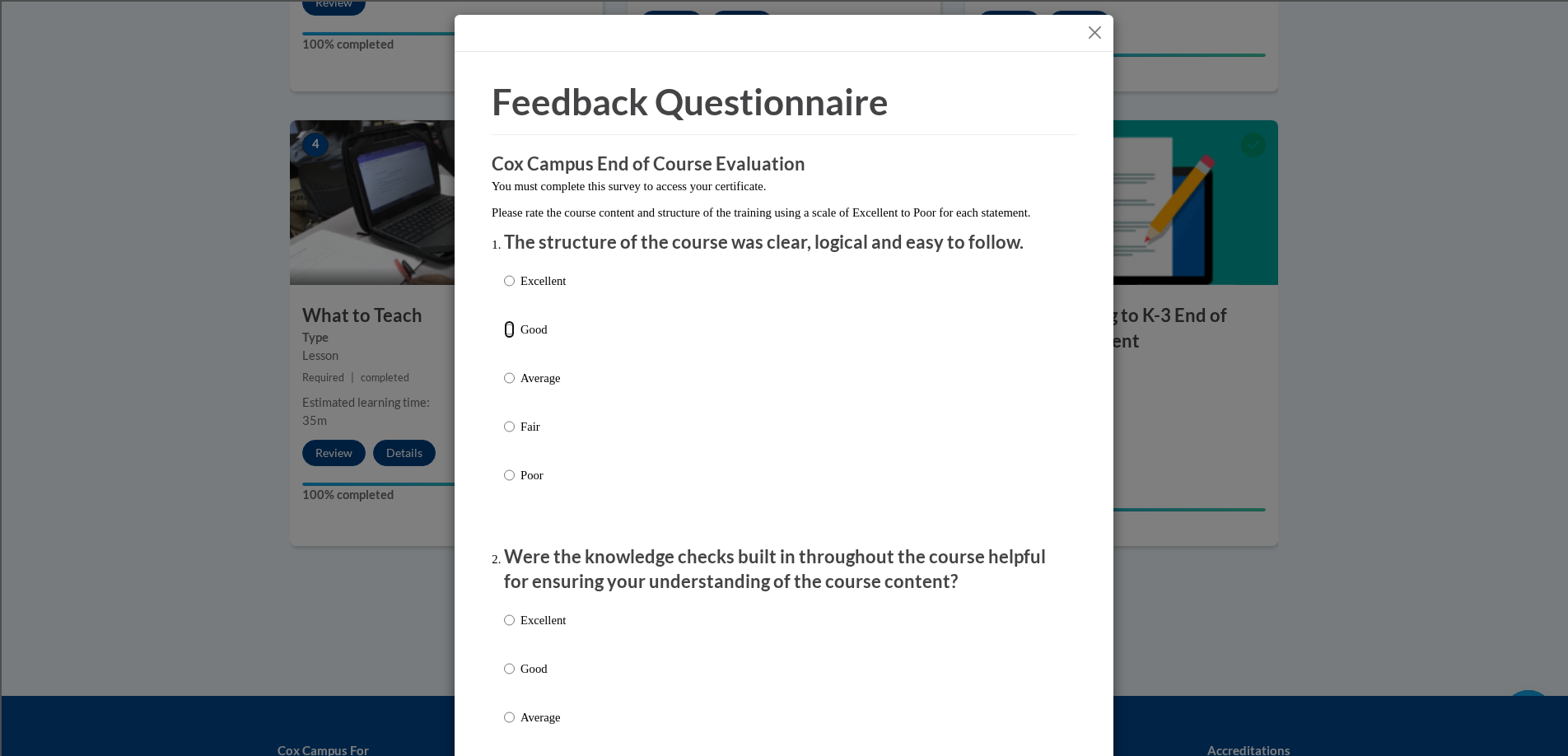
click at [505, 339] on input "Good" at bounding box center [509, 330] width 11 height 18
radio input "true"
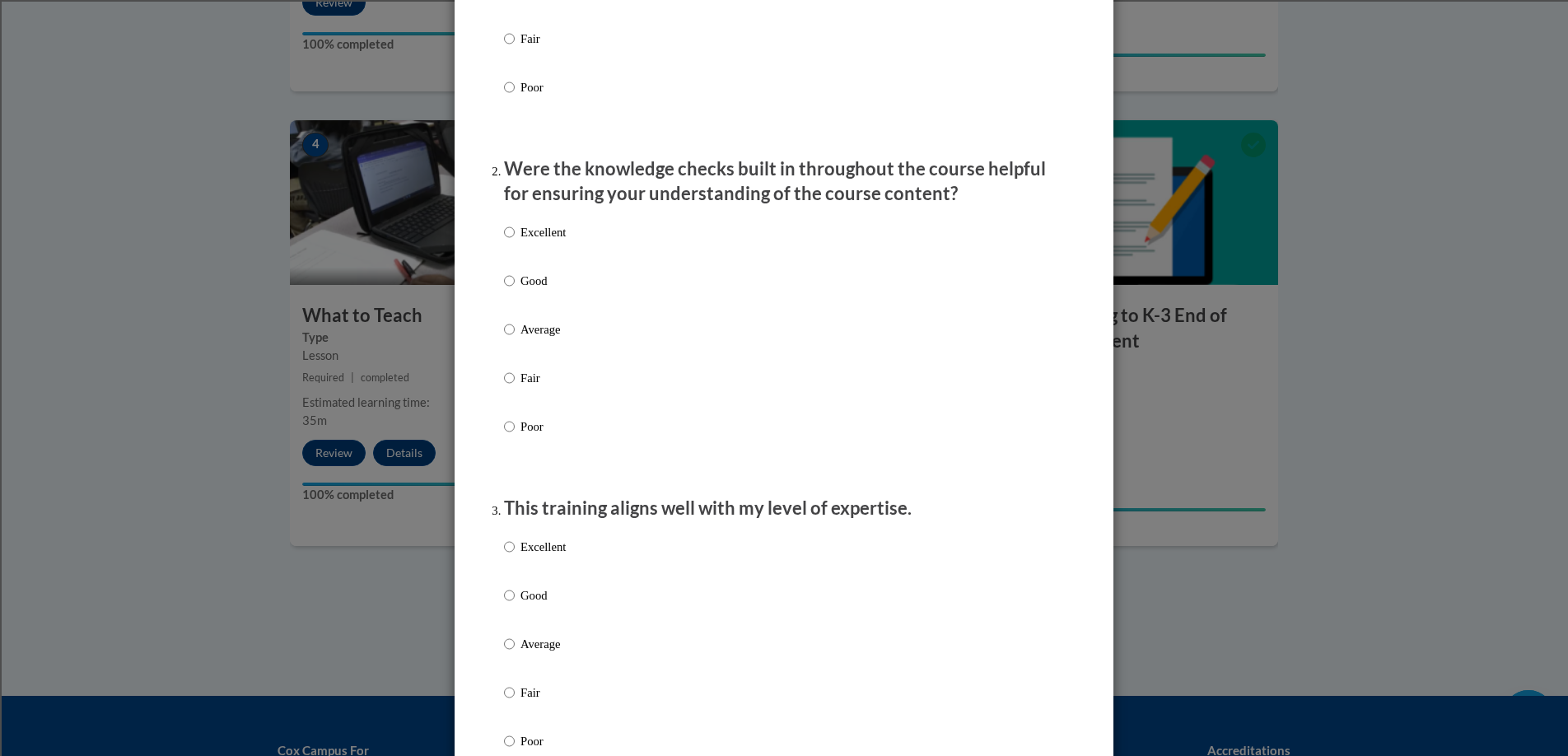
scroll to position [415, 0]
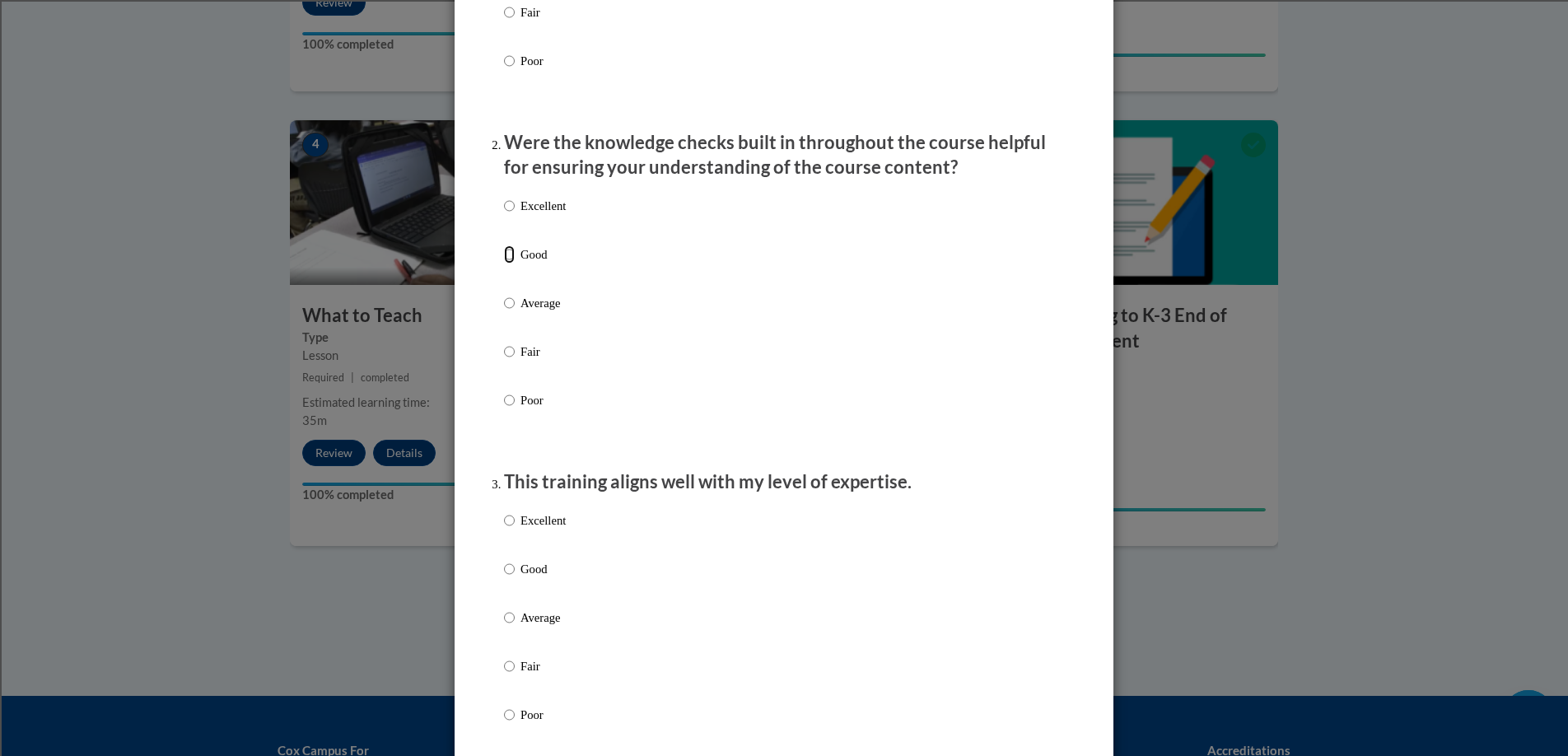
click at [506, 264] on input "Good" at bounding box center [509, 254] width 11 height 18
radio input "true"
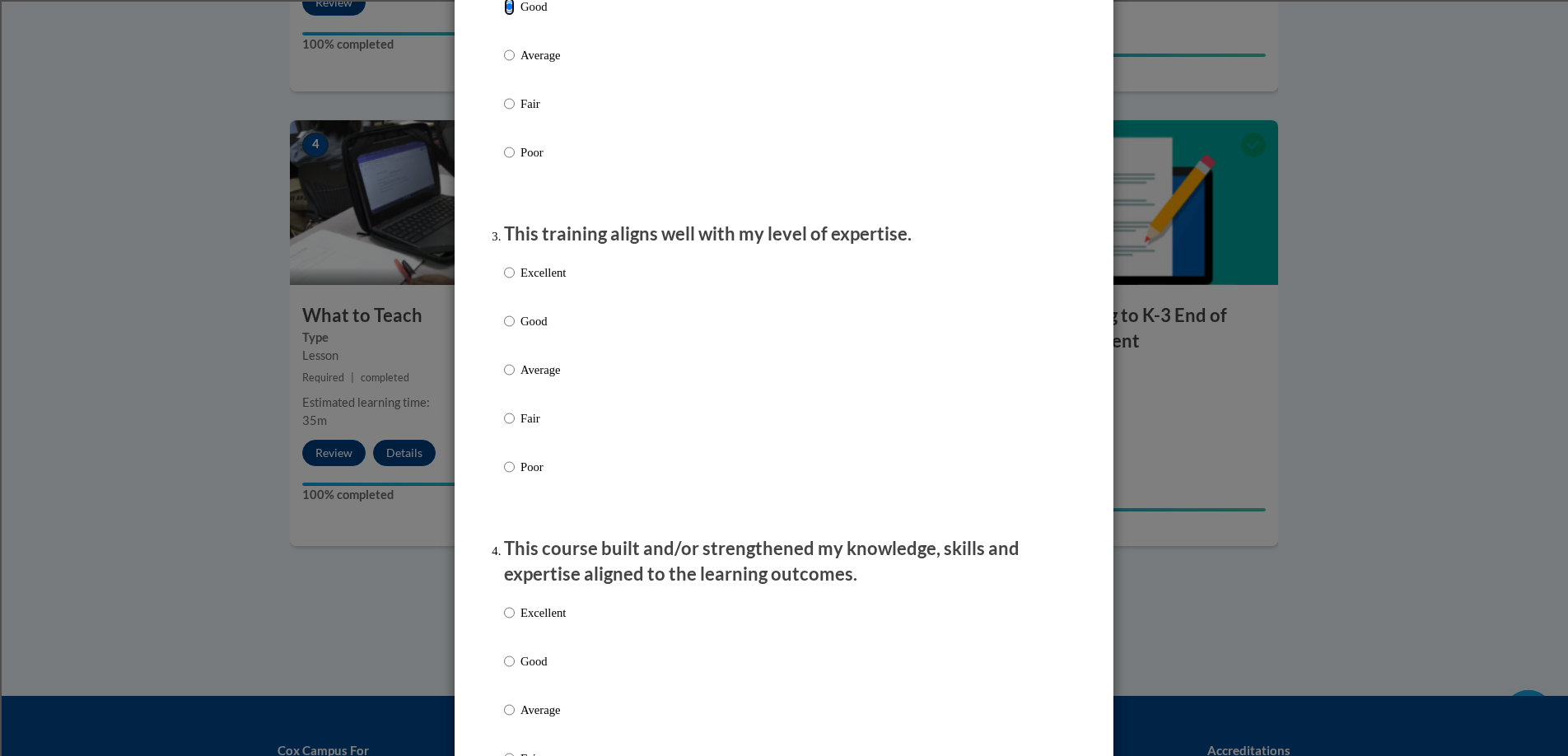
scroll to position [673, 0]
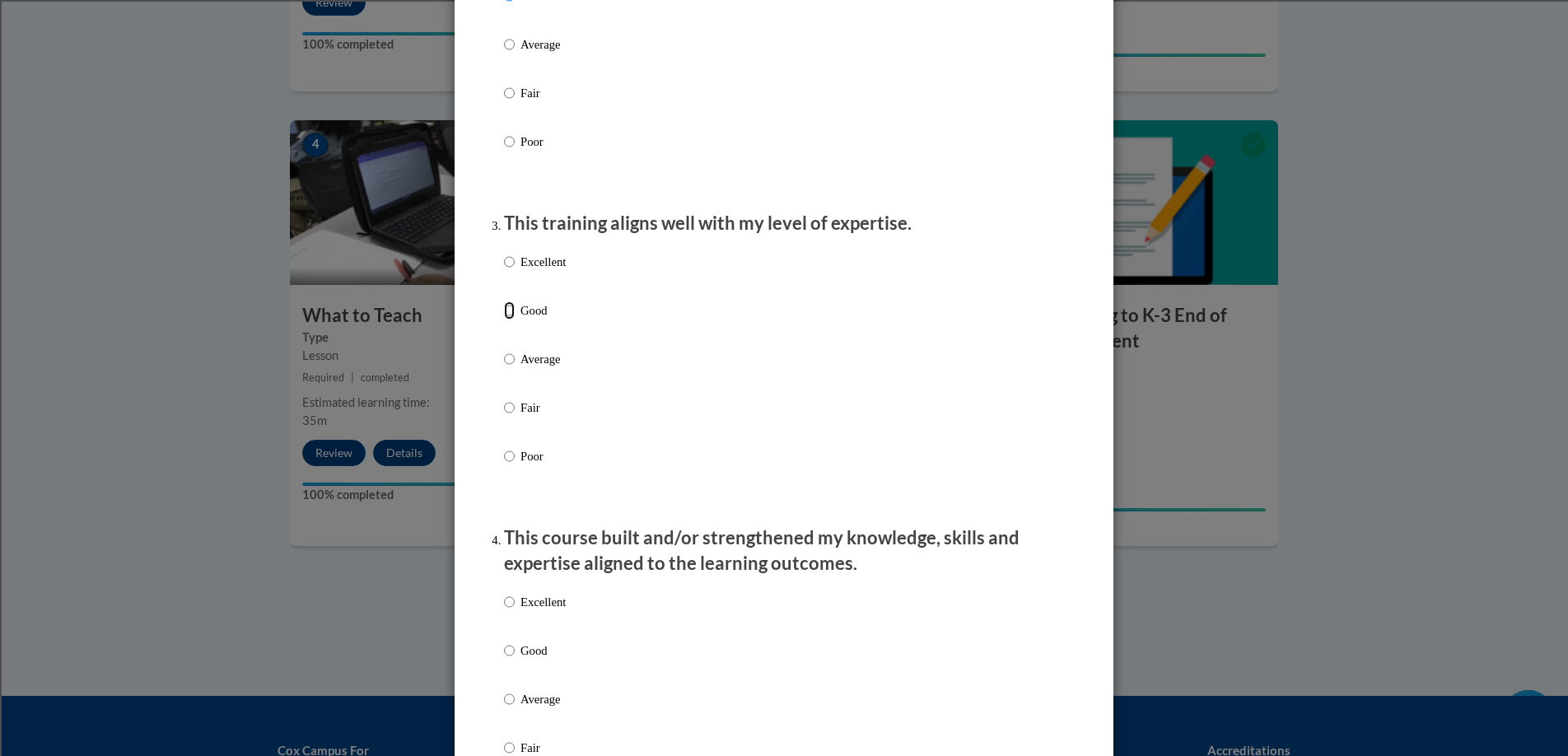
click at [506, 320] on input "Good" at bounding box center [509, 311] width 11 height 18
radio input "true"
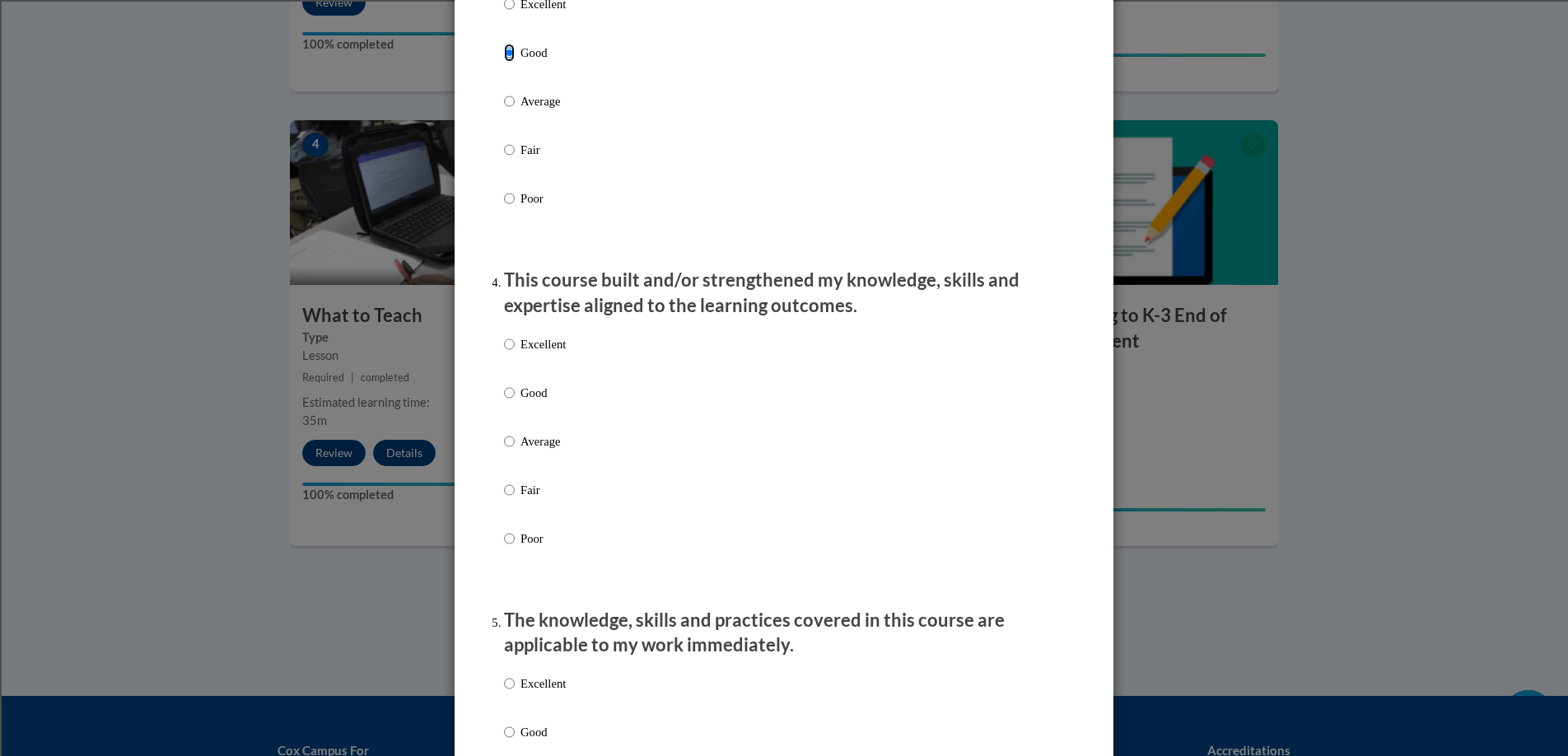
scroll to position [963, 0]
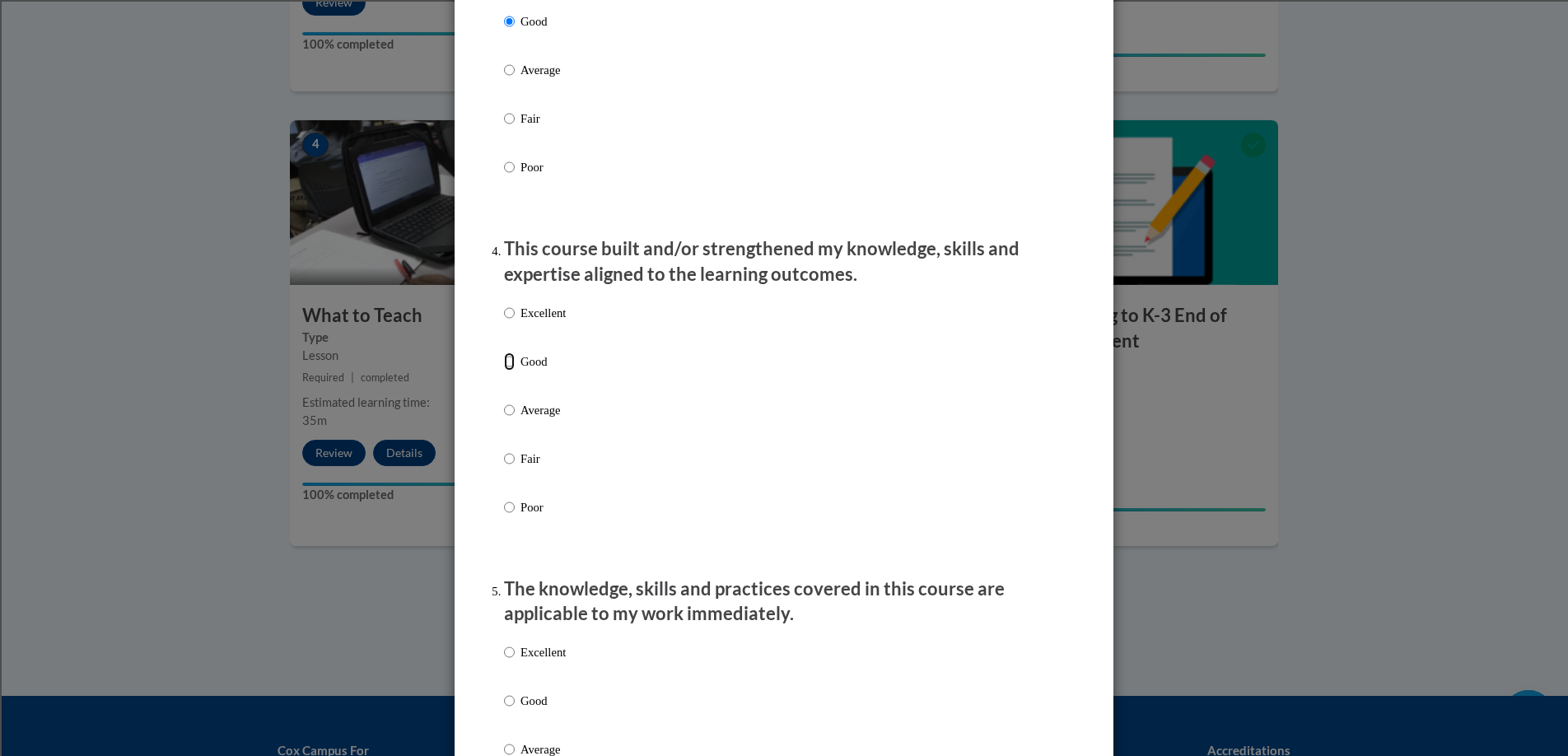
click at [506, 371] on input "Good" at bounding box center [509, 362] width 11 height 18
radio input "true"
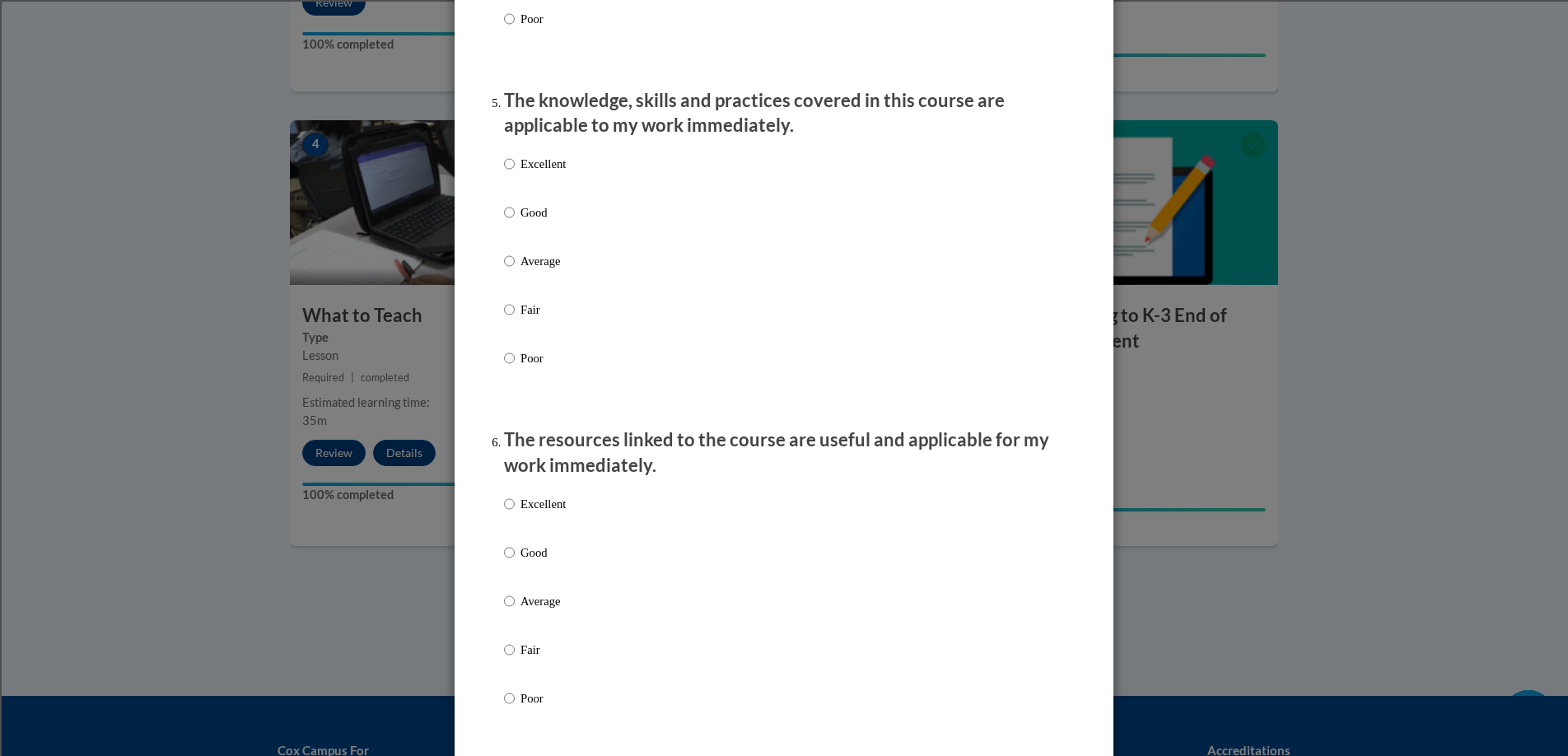
scroll to position [1472, 0]
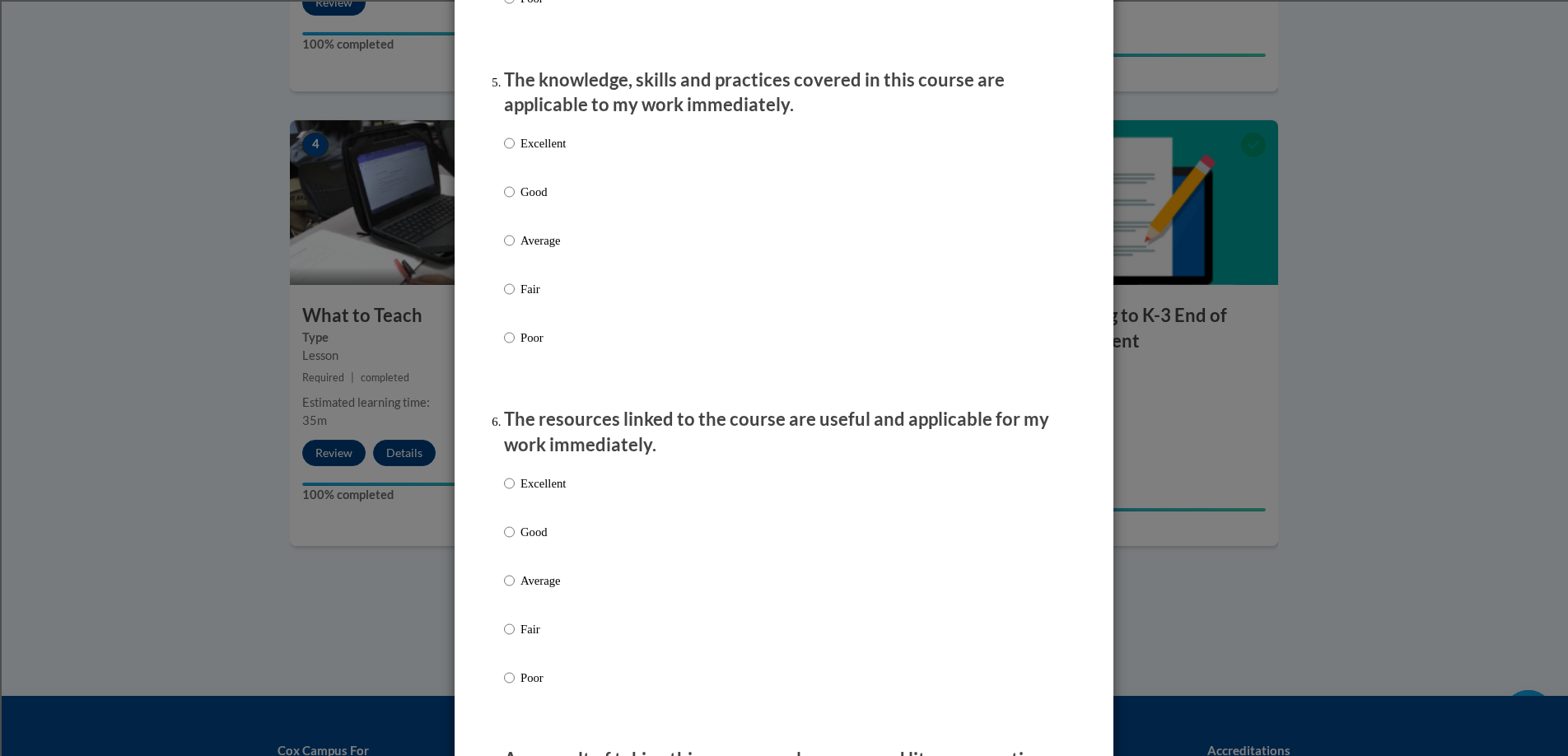
click at [504, 218] on label "Good" at bounding box center [534, 205] width 62 height 45
click at [504, 201] on input "Good" at bounding box center [509, 192] width 11 height 18
radio input "true"
click at [508, 541] on input "Good" at bounding box center [509, 532] width 11 height 18
radio input "true"
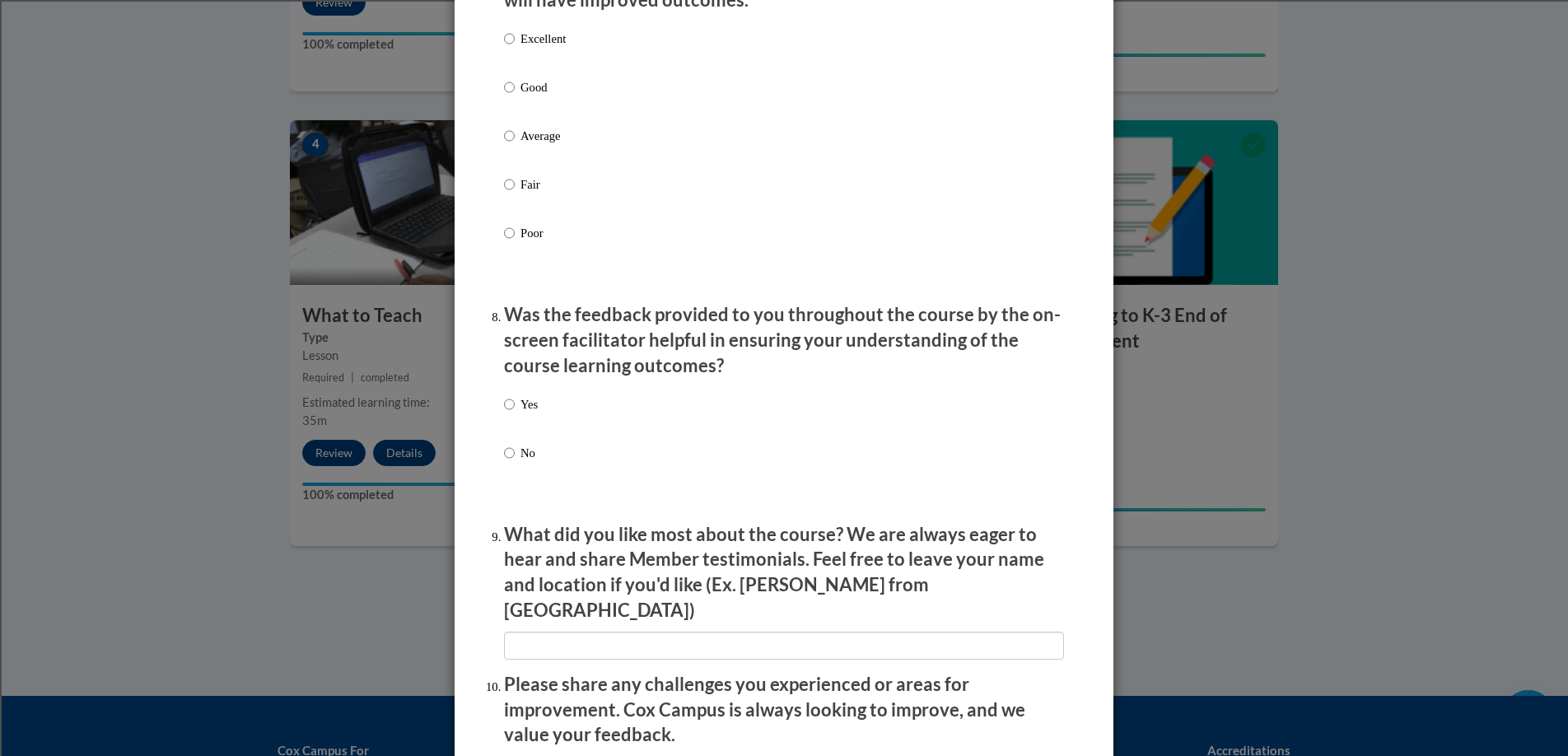
scroll to position [2270, 0]
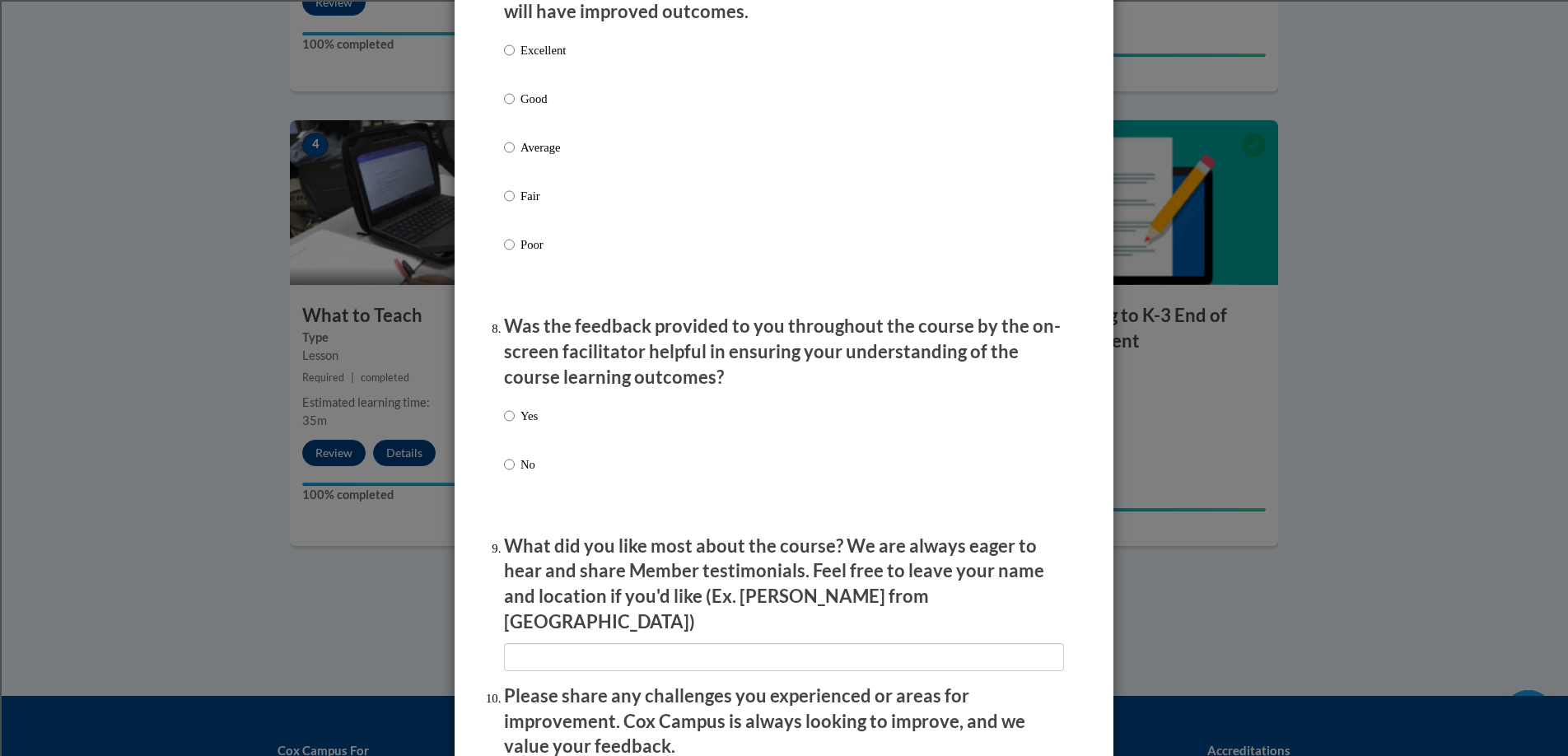
click at [512, 430] on label "Yes" at bounding box center [520, 430] width 34 height 45
click at [512, 426] on input "Yes" at bounding box center [509, 416] width 11 height 18
radio input "true"
click at [506, 108] on input "Good" at bounding box center [509, 99] width 11 height 18
radio input "true"
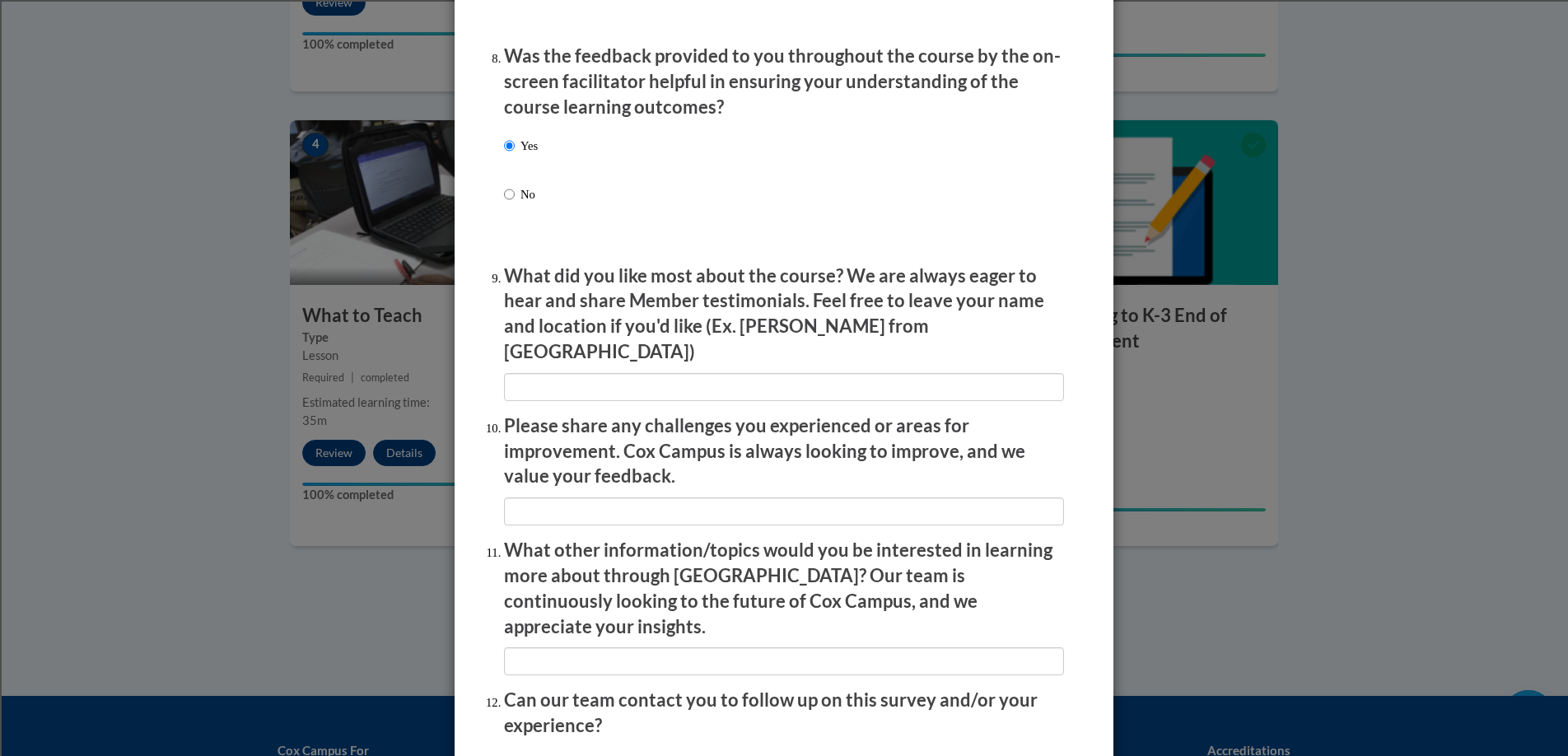
scroll to position [2667, 0]
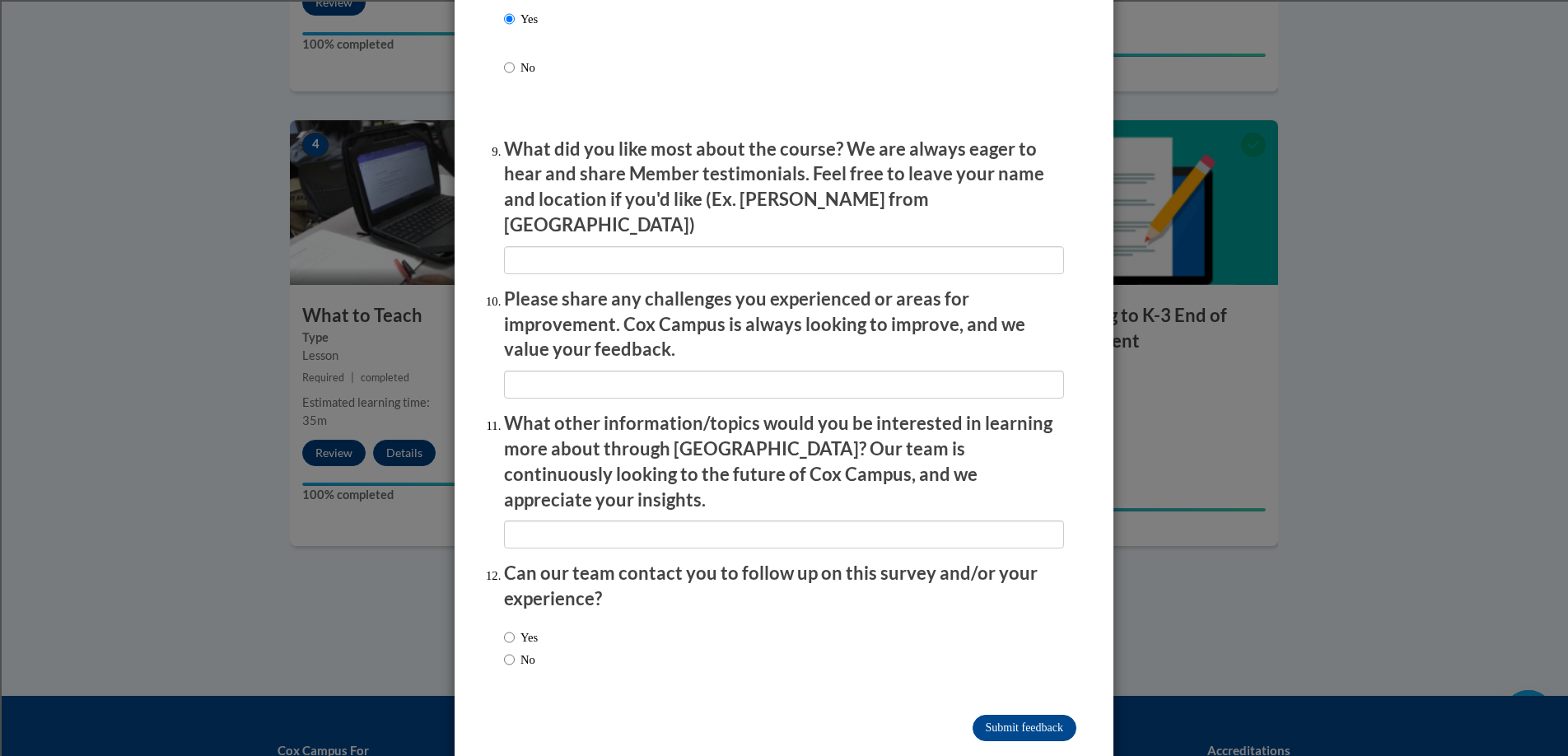
click at [509, 651] on label "No" at bounding box center [519, 660] width 31 height 18
click at [509, 651] on input "No" at bounding box center [509, 660] width 11 height 18
radio input "true"
click at [1010, 716] on input "Submit feedback" at bounding box center [1025, 729] width 104 height 26
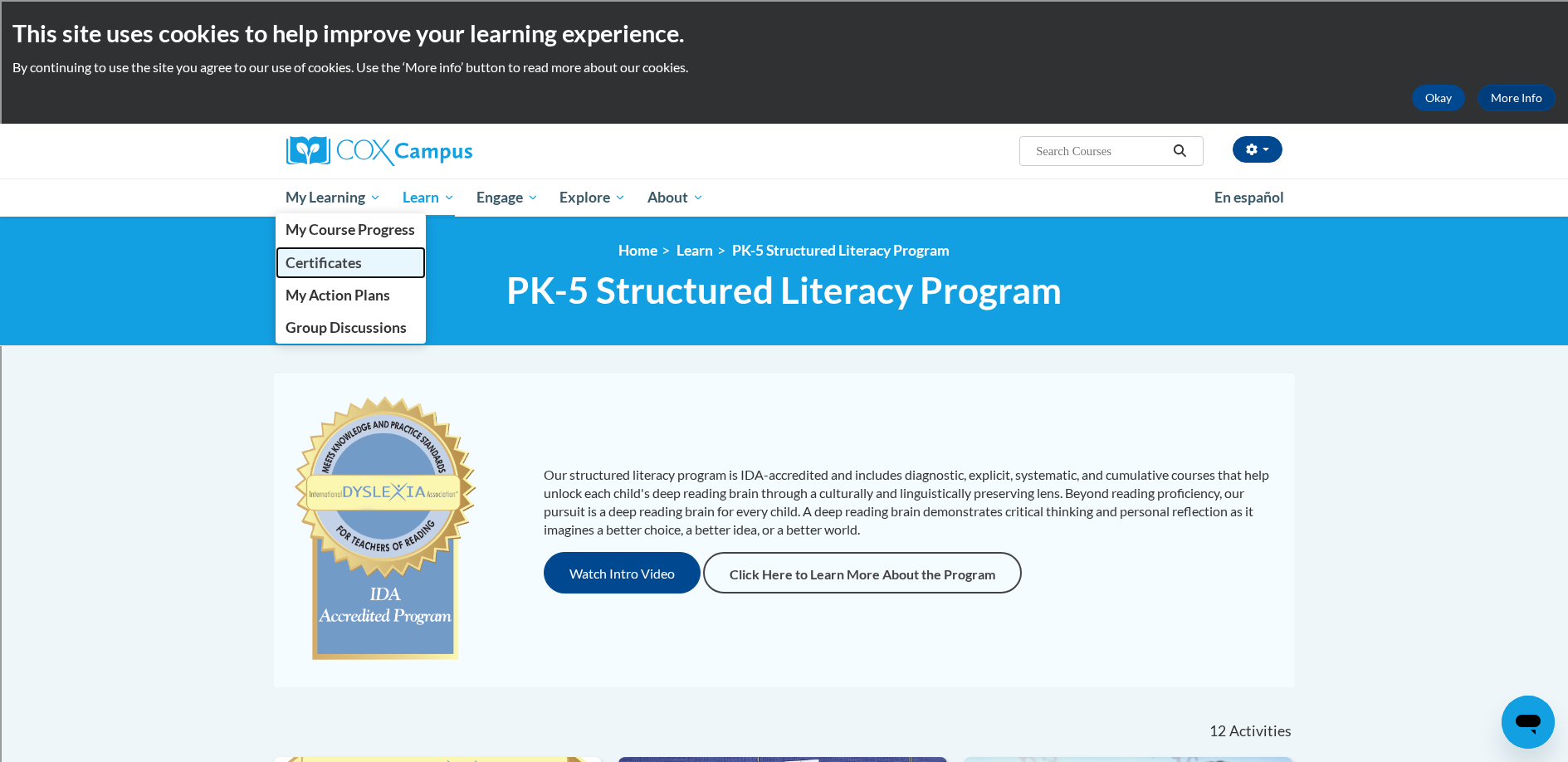
click at [327, 266] on span "Certificates" at bounding box center [324, 262] width 77 height 17
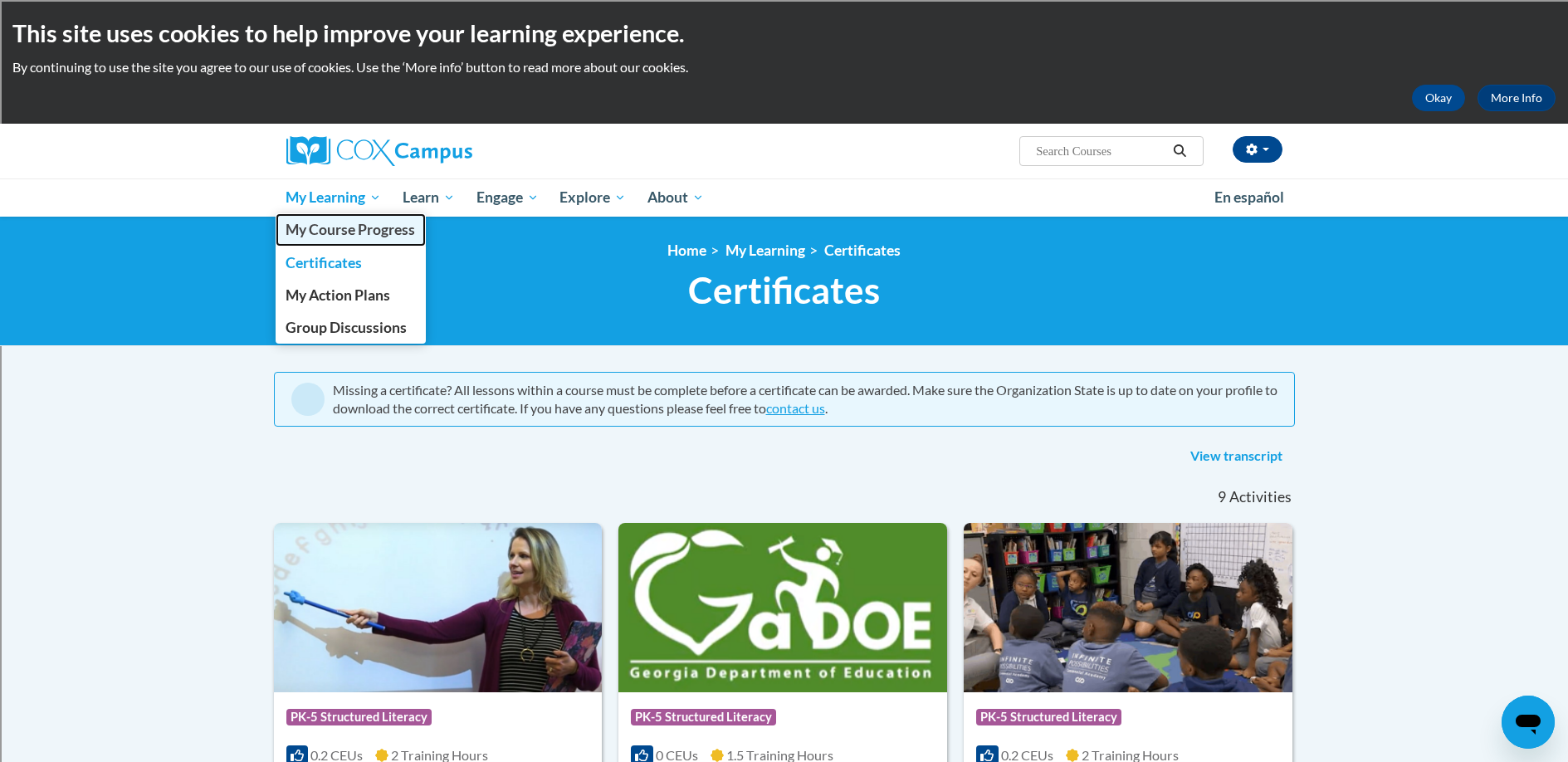
click at [374, 223] on span "My Course Progress" at bounding box center [350, 229] width 130 height 17
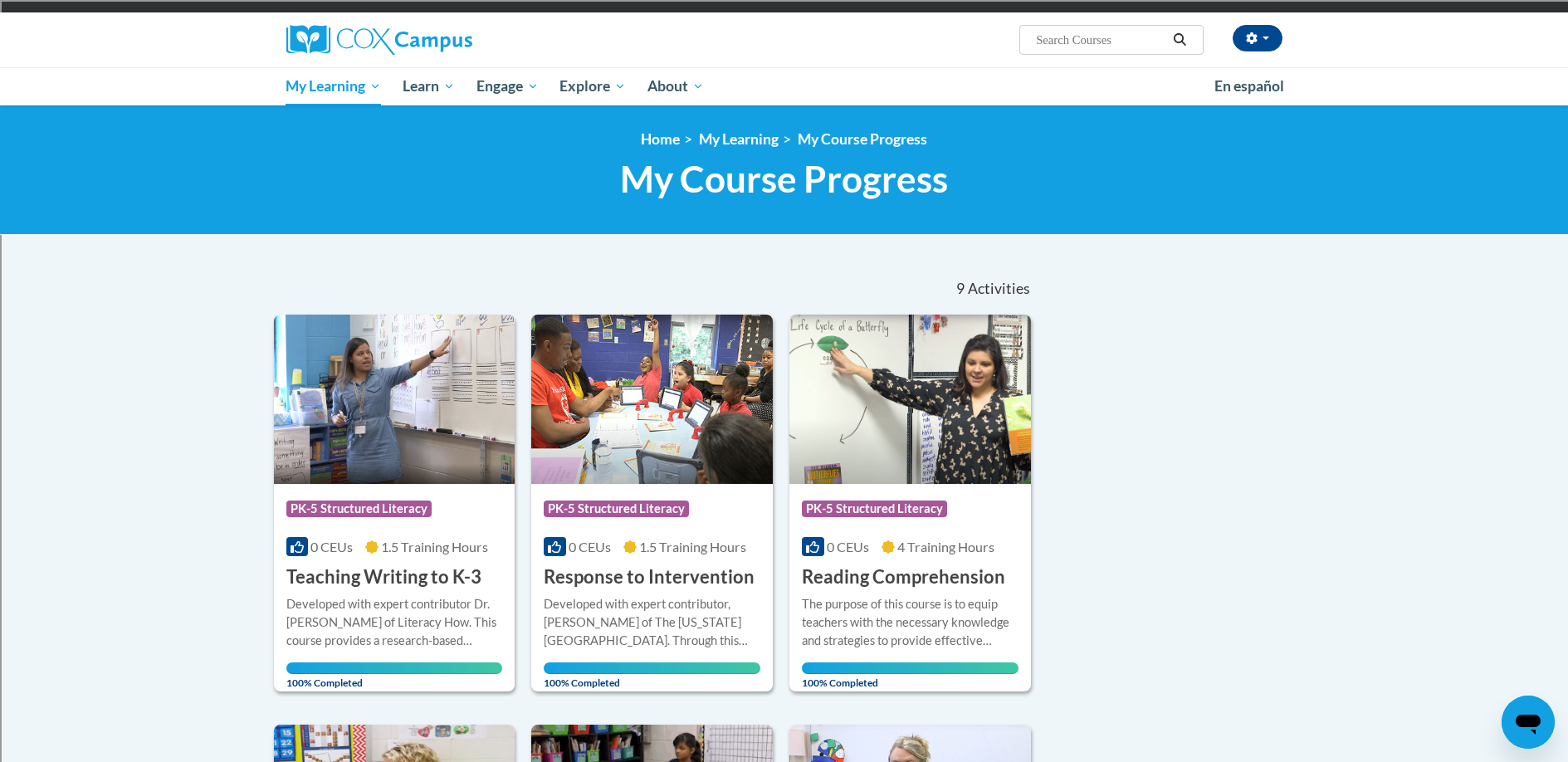
scroll to position [111, 0]
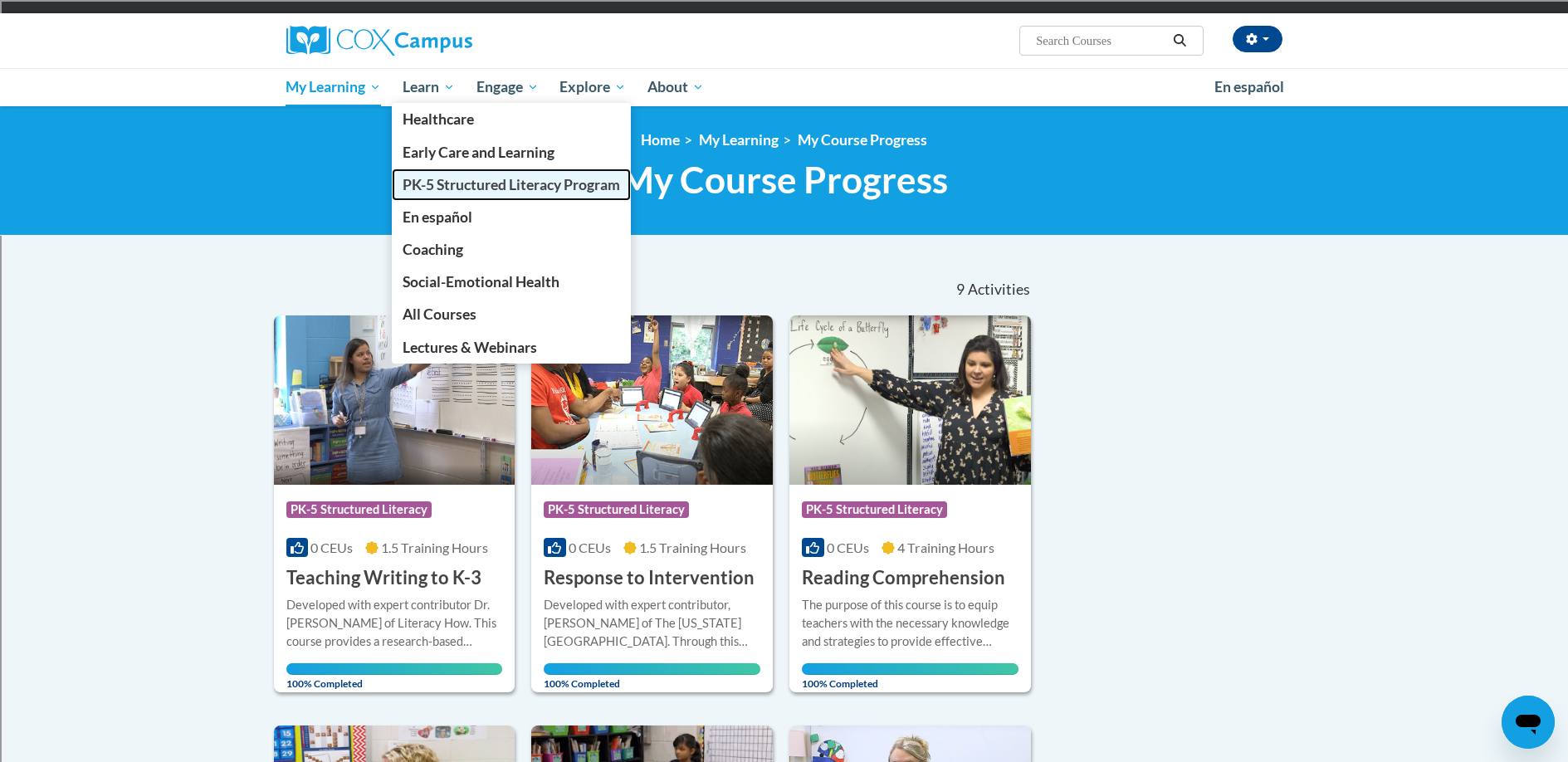
click at [435, 186] on span "PK-5 Structured Literacy Program" at bounding box center [511, 184] width 217 height 17
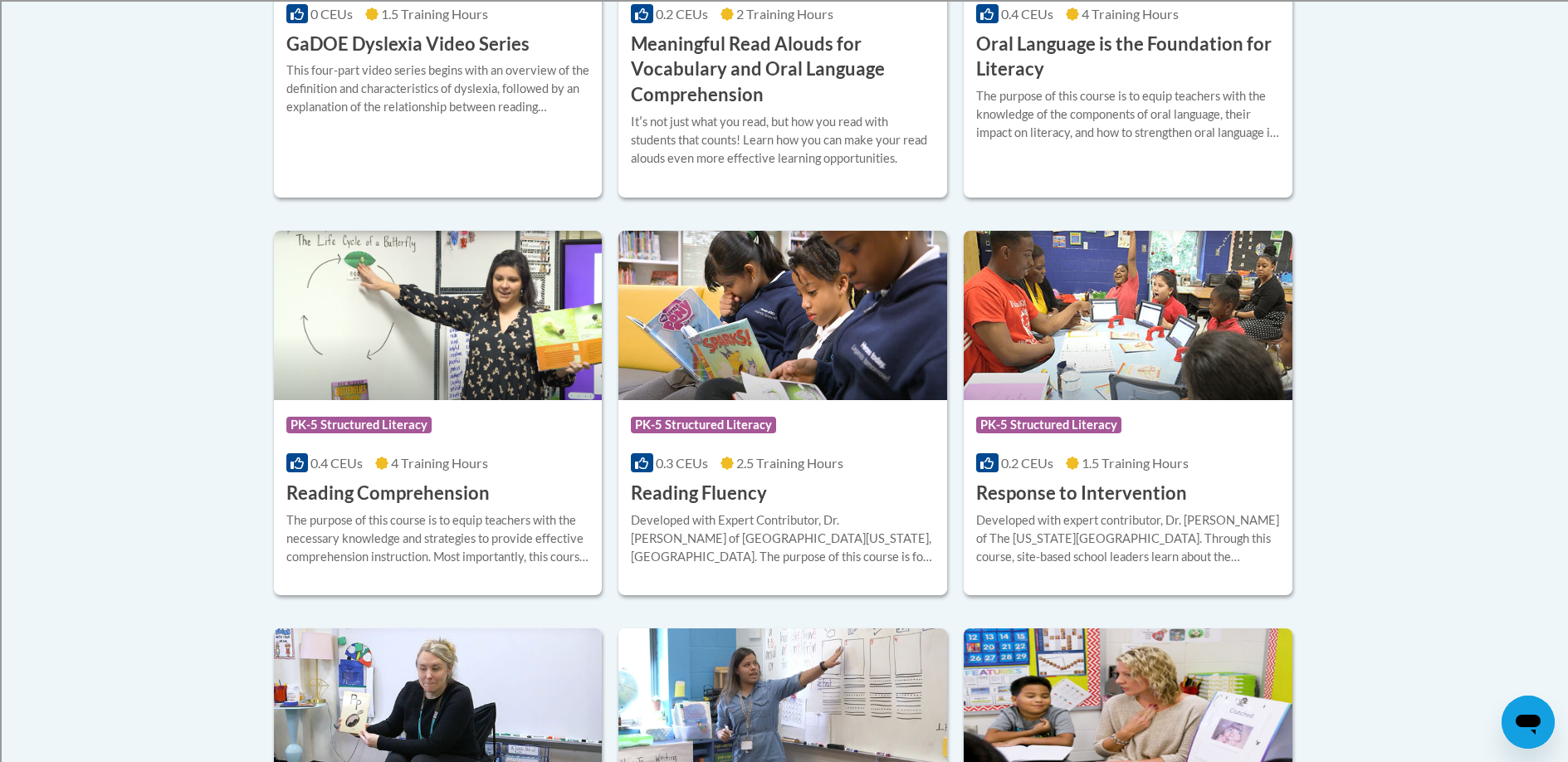
scroll to position [1377, 0]
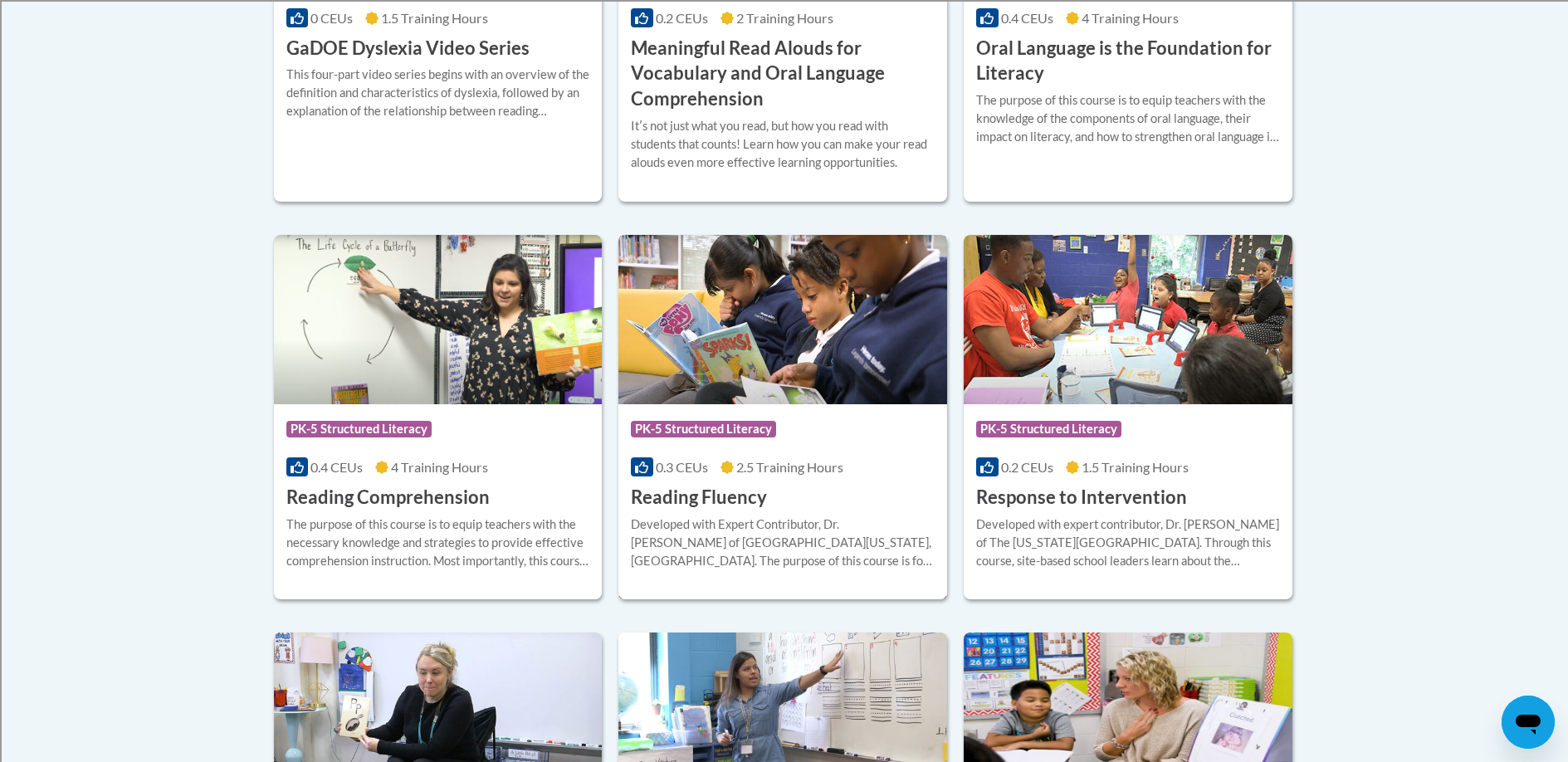
click at [747, 362] on img at bounding box center [782, 319] width 329 height 169
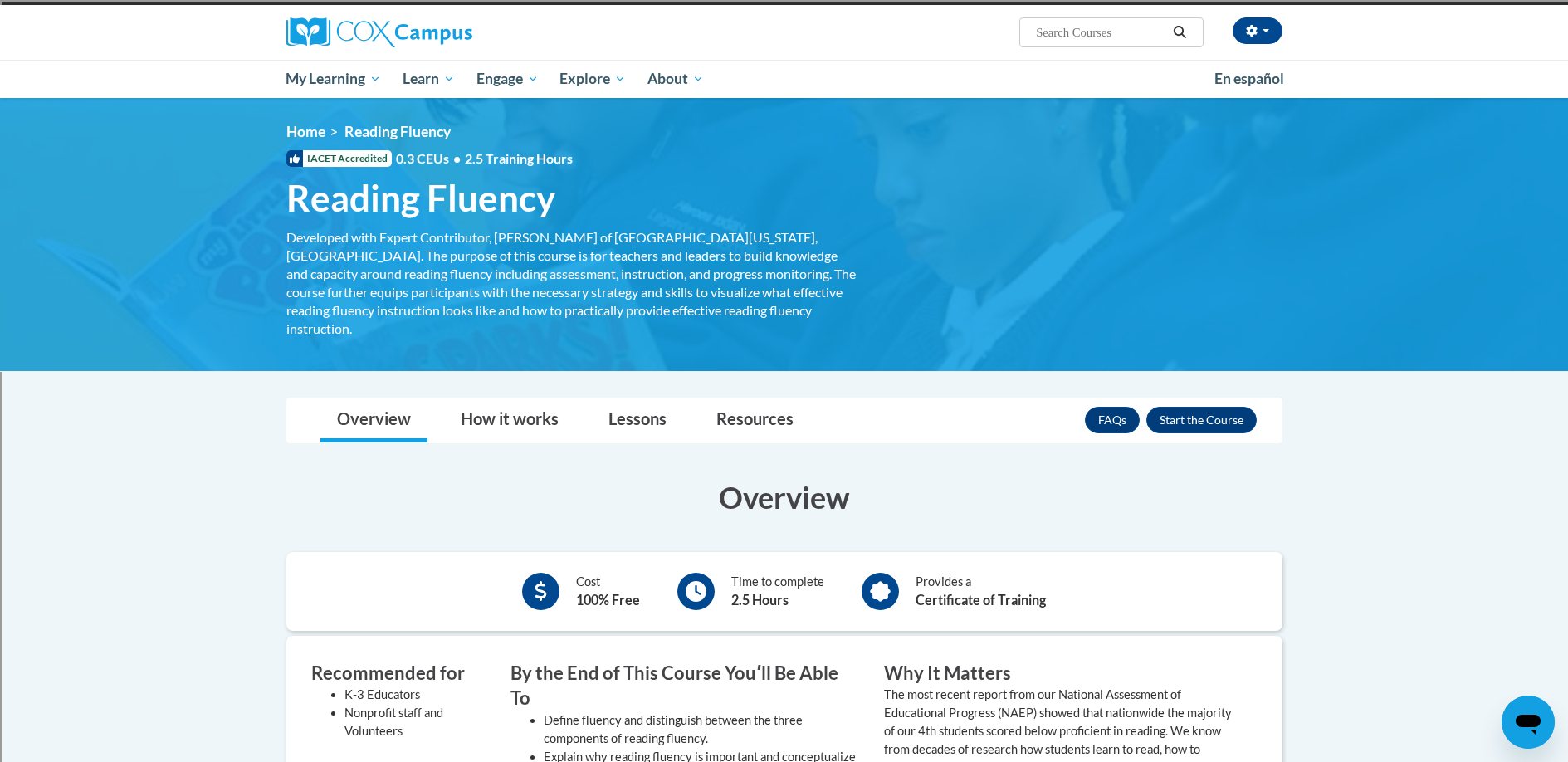
scroll to position [120, 0]
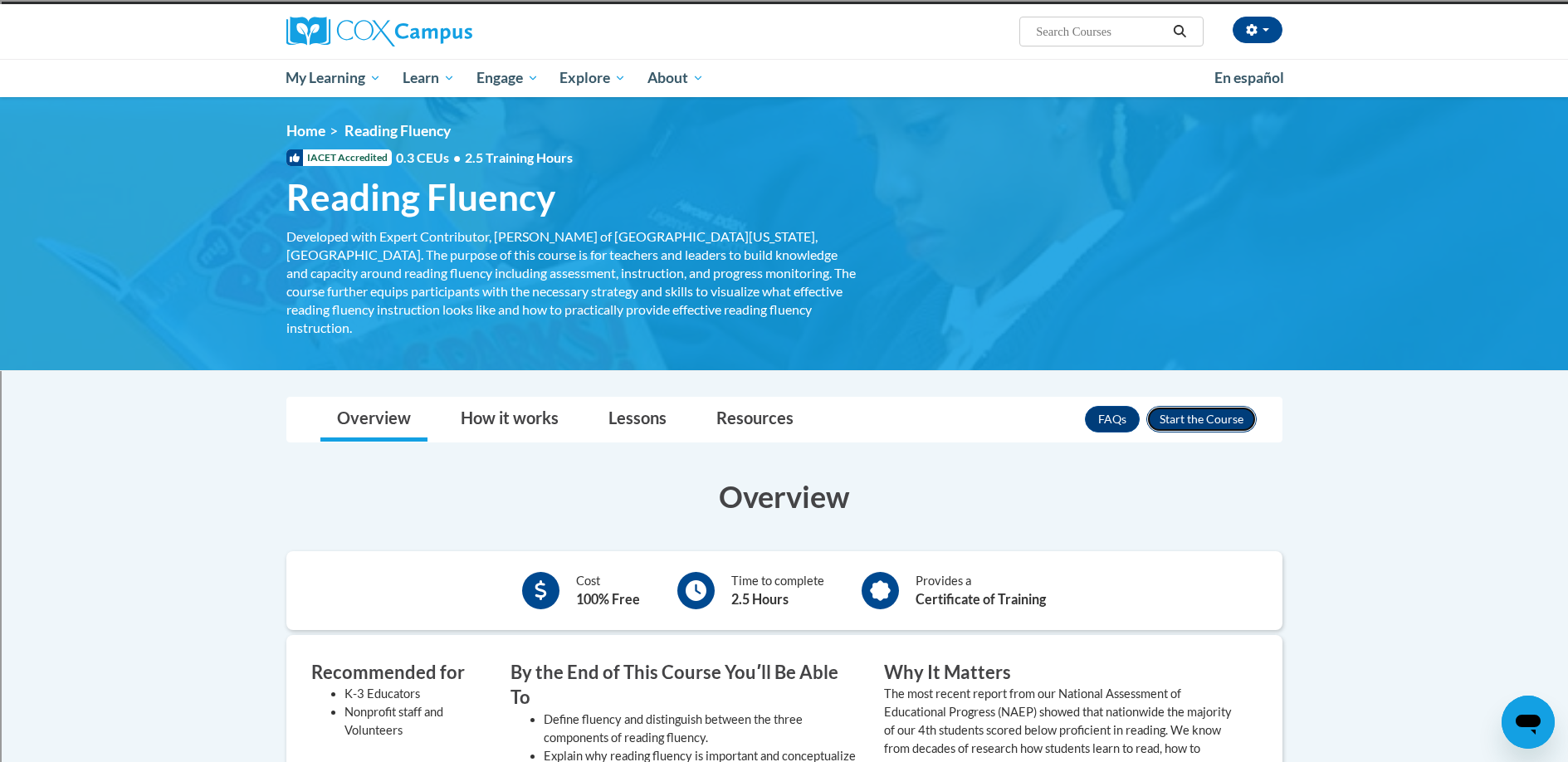
click at [1174, 407] on button "Enroll" at bounding box center [1201, 420] width 111 height 27
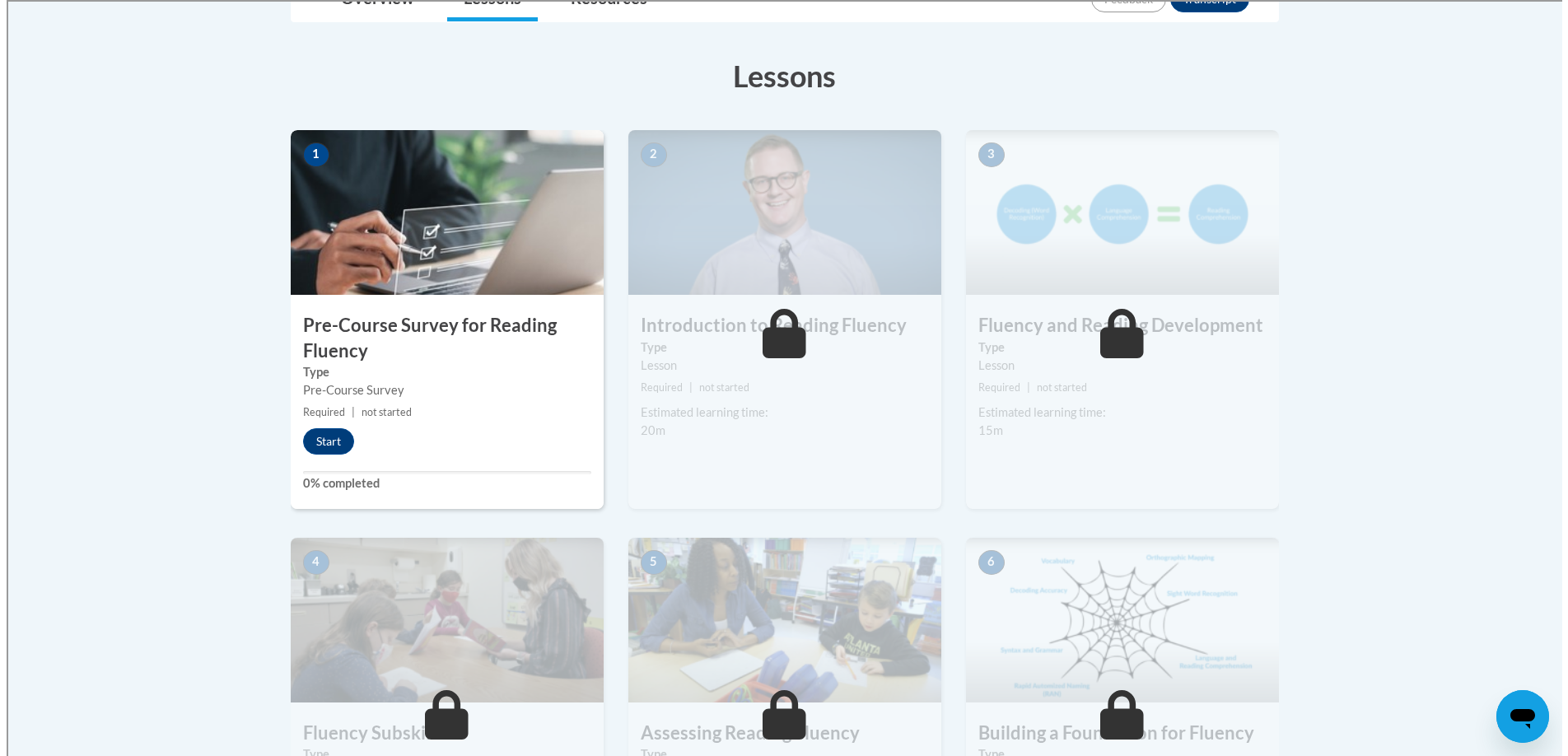
scroll to position [425, 0]
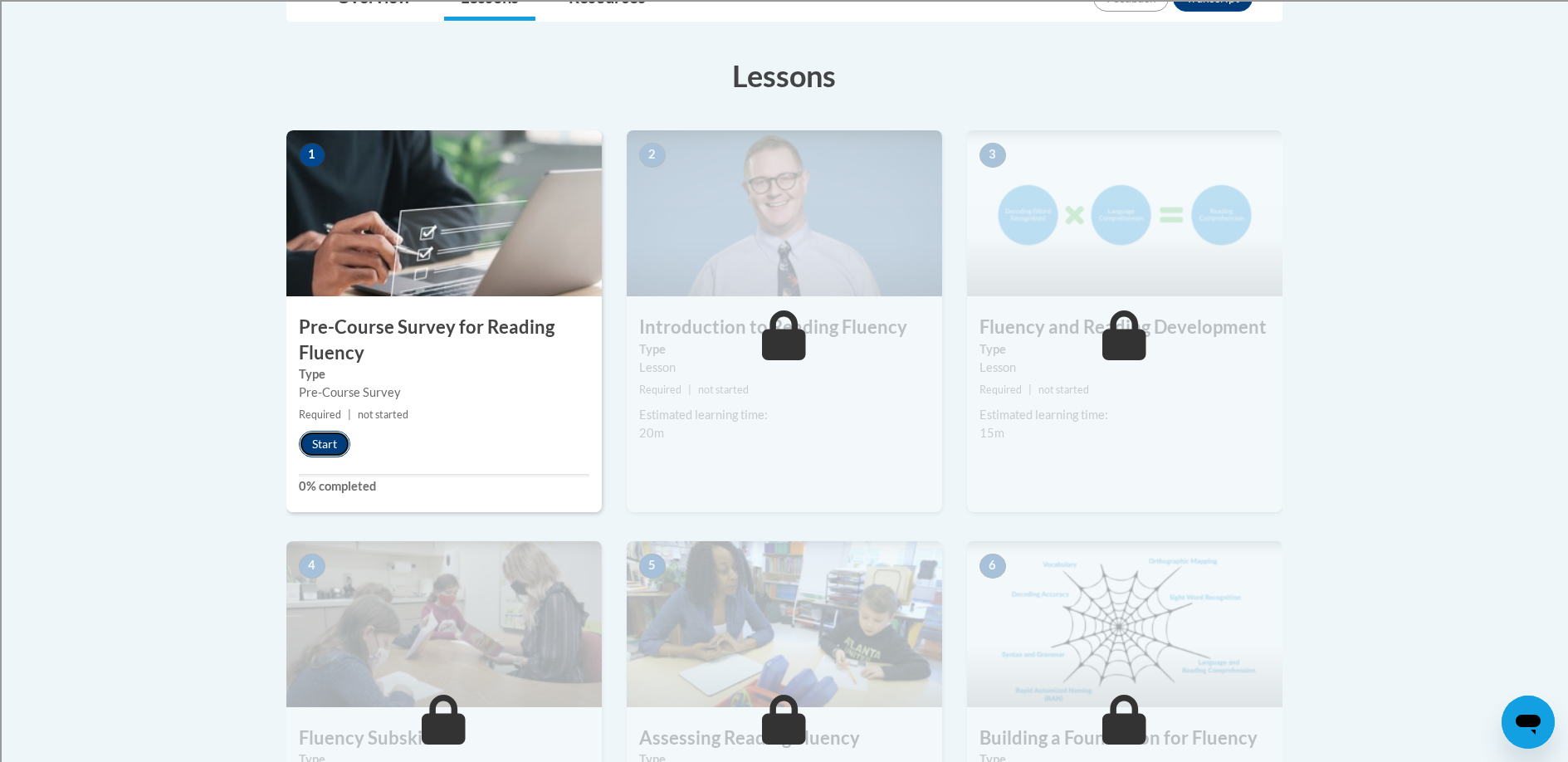
click at [315, 444] on button "Start" at bounding box center [325, 445] width 52 height 27
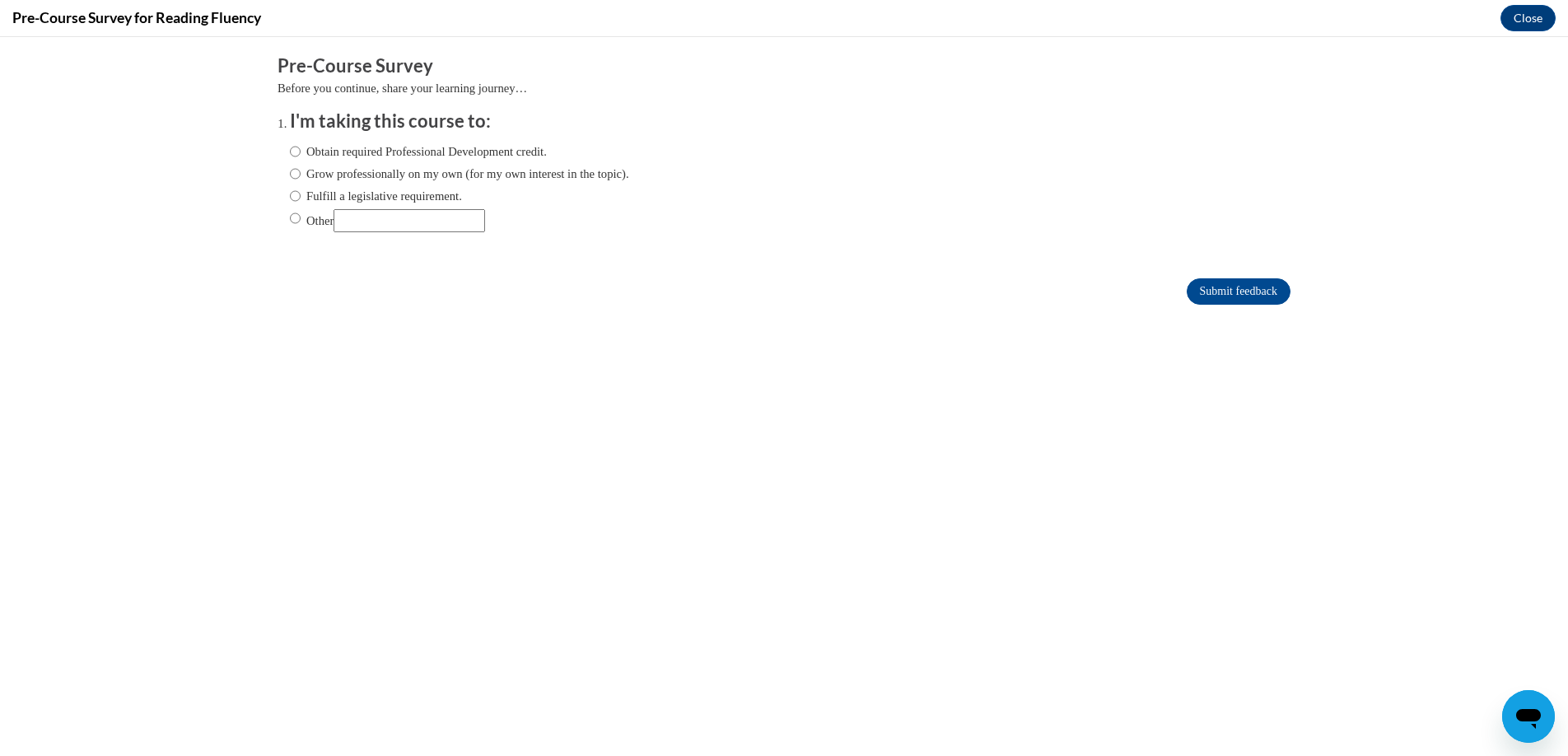
scroll to position [0, 0]
click at [290, 197] on input "Fulfill a legislative requirement." at bounding box center [295, 196] width 11 height 18
radio input "true"
click at [1236, 288] on input "Submit feedback" at bounding box center [1239, 292] width 104 height 26
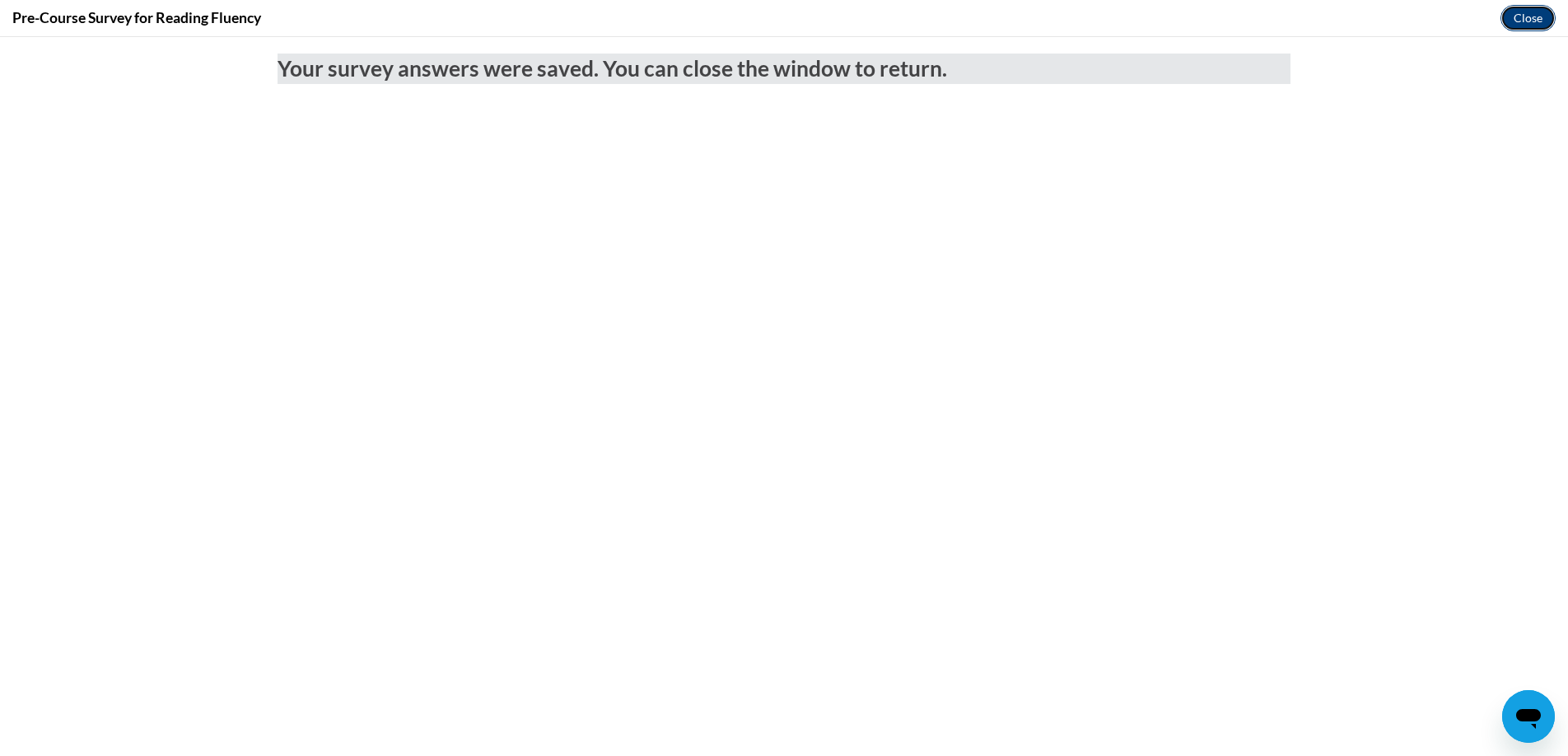
click at [1520, 19] on button "Close" at bounding box center [1528, 18] width 55 height 26
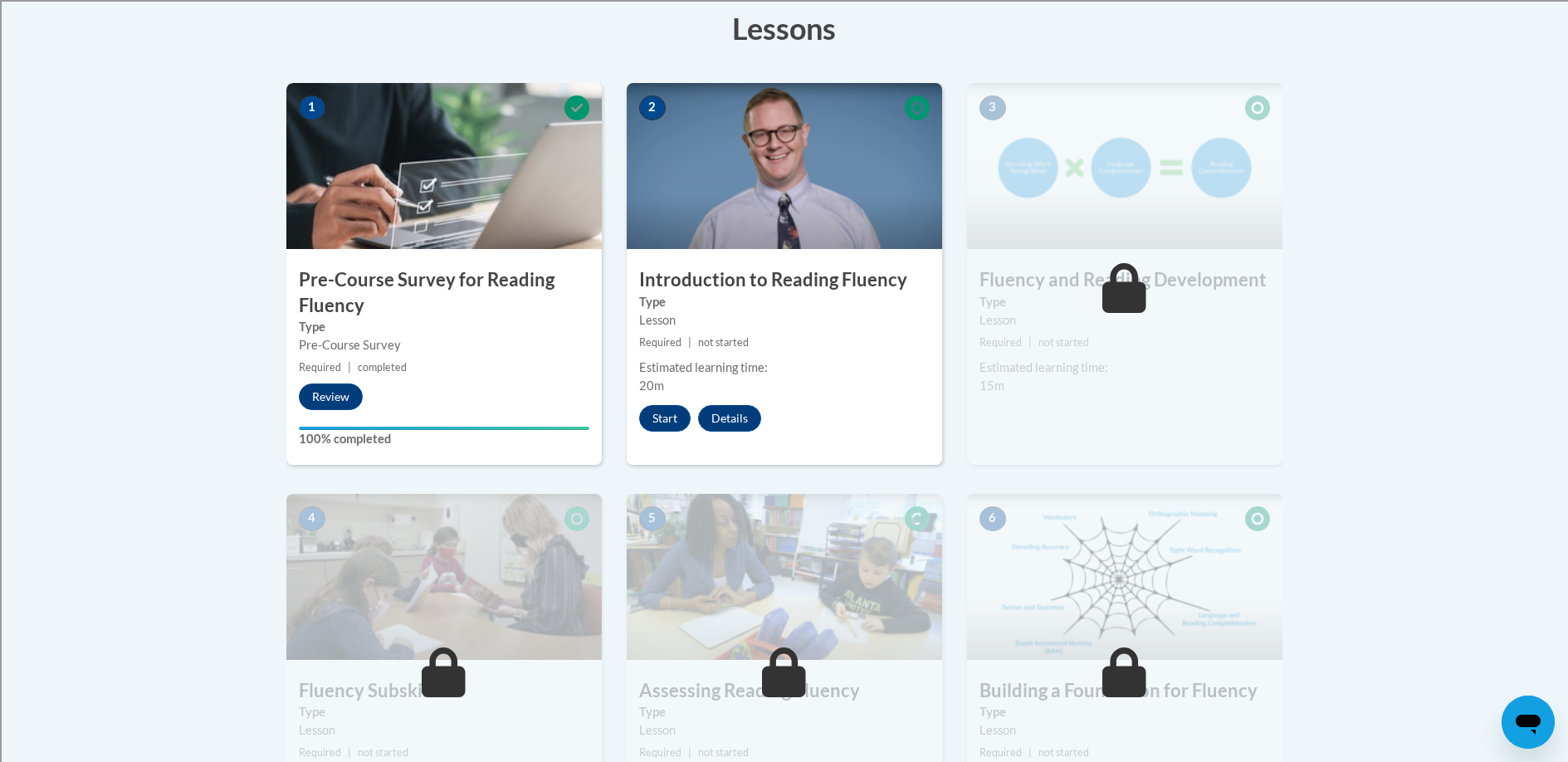
scroll to position [455, 0]
